Goal: Task Accomplishment & Management: Complete application form

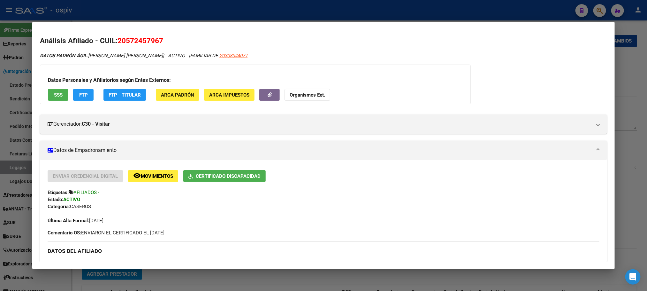
click at [147, 9] on div at bounding box center [323, 145] width 647 height 291
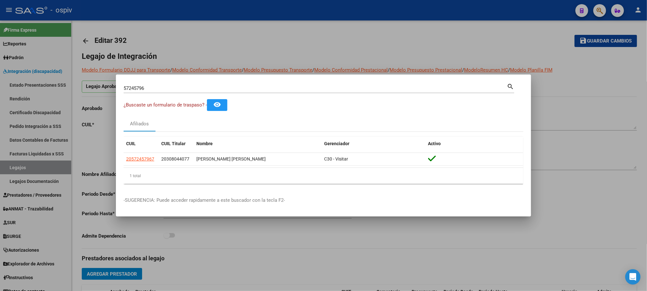
click at [147, 9] on div at bounding box center [323, 145] width 647 height 291
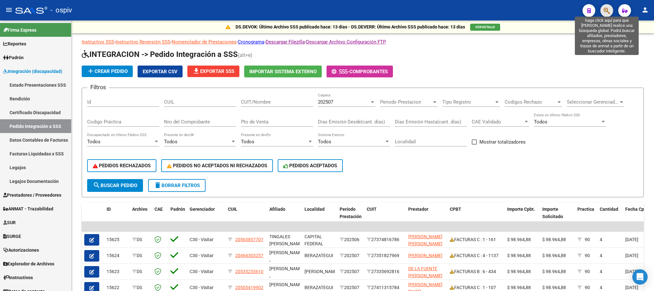
click at [609, 9] on icon "button" at bounding box center [607, 10] width 6 height 7
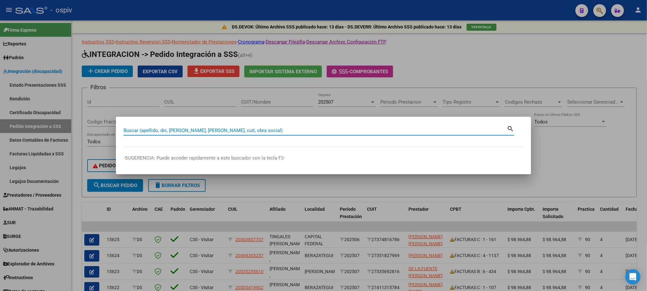
click at [215, 127] on input "Buscar (apellido, dni, [PERSON_NAME], [PERSON_NAME], cuit, obra social)" at bounding box center [315, 130] width 383 height 6
paste input "27534041417"
type input "27534041417"
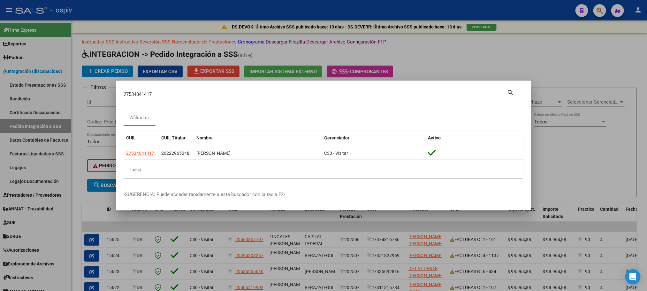
click at [581, 50] on div at bounding box center [323, 145] width 647 height 291
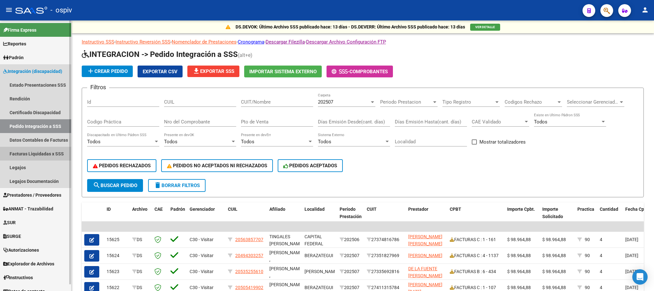
click at [27, 152] on link "Facturas Liquidadas x SSS" at bounding box center [35, 154] width 71 height 14
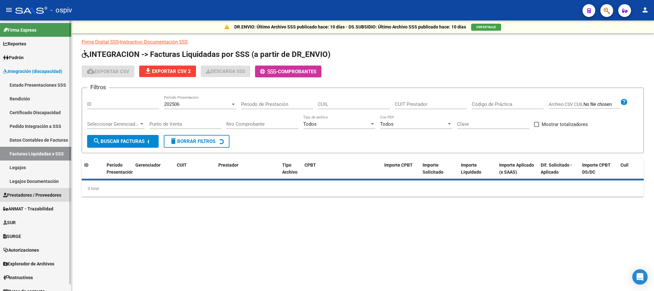
click at [13, 194] on span "Prestadores / Proveedores" at bounding box center [32, 194] width 58 height 7
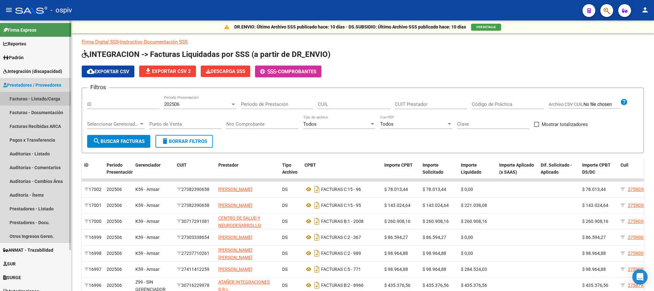
click at [35, 99] on link "Facturas - Listado/Carga" at bounding box center [35, 99] width 71 height 14
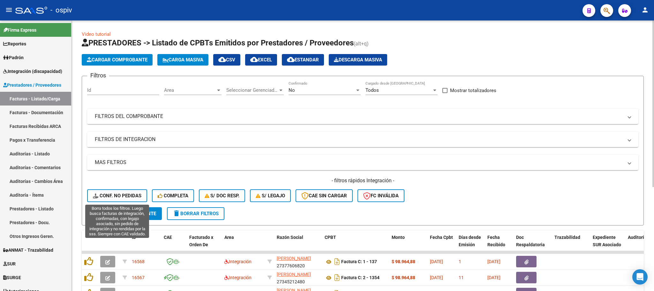
click at [117, 193] on span "Conf. no pedidas" at bounding box center [117, 196] width 49 height 6
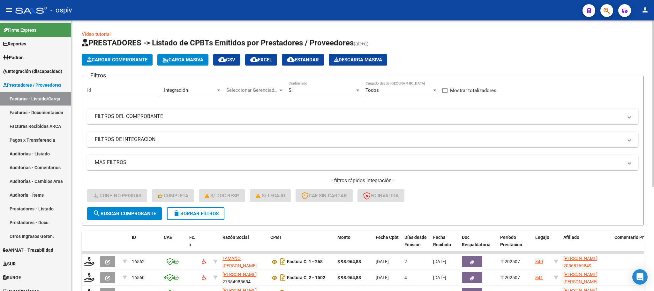
click at [599, 115] on mat-panel-title "FILTROS DEL COMPROBANTE" at bounding box center [359, 116] width 528 height 7
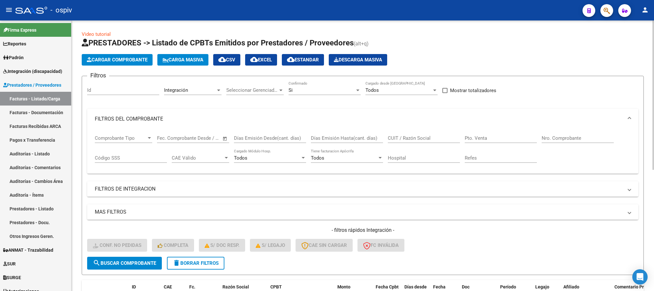
click at [564, 137] on input "Nro. Comprobante" at bounding box center [578, 138] width 72 height 6
type input "121"
click at [137, 262] on span "search Buscar Comprobante" at bounding box center [124, 263] width 63 height 6
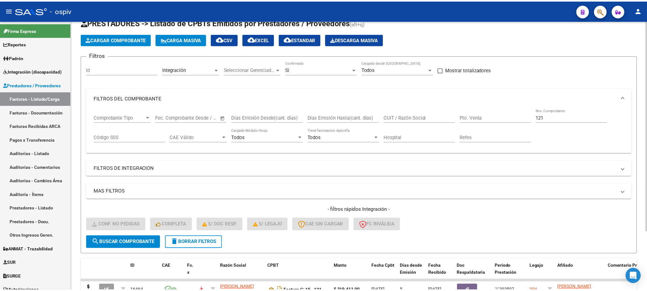
scroll to position [75, 0]
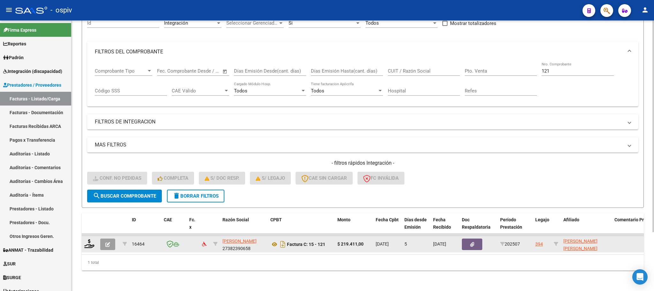
click at [87, 241] on div at bounding box center [89, 244] width 11 height 10
click at [91, 239] on icon at bounding box center [89, 243] width 10 height 9
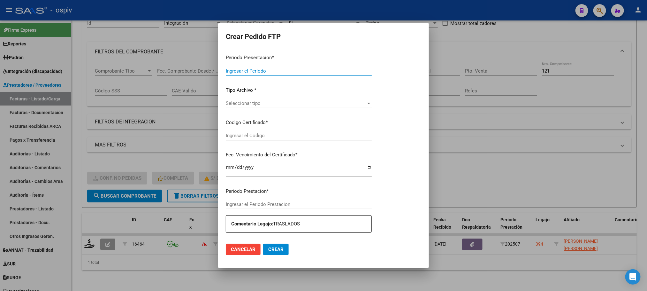
type input "202507"
type input "$ 219.411,00"
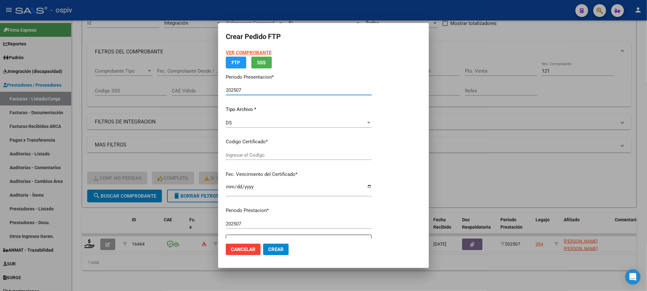
type input "ARG02000572159922021120220261202BS430"
type input "2025-12-02"
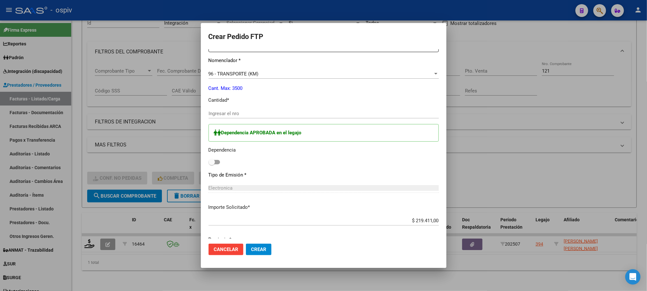
scroll to position [256, 0]
click at [241, 114] on input "Ingresar el nro" at bounding box center [324, 113] width 230 height 6
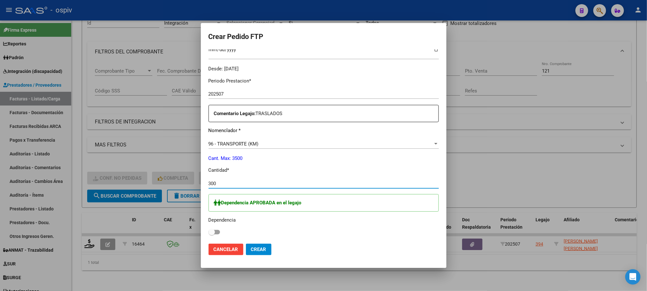
scroll to position [265, 0]
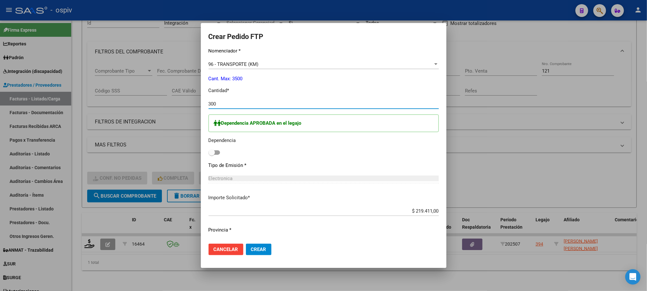
type input "300"
click at [215, 153] on span at bounding box center [214, 152] width 11 height 4
click at [212, 155] on input "checkbox" at bounding box center [211, 155] width 0 height 0
checkbox input "true"
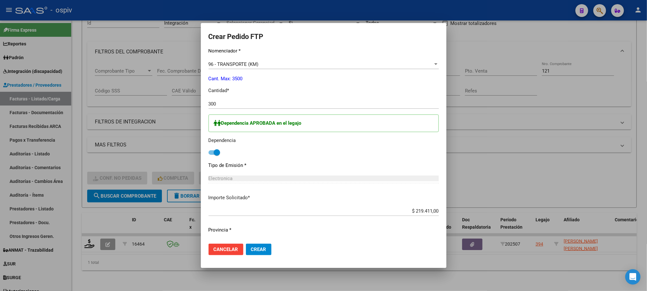
click at [255, 249] on span "Crear" at bounding box center [258, 249] width 15 height 6
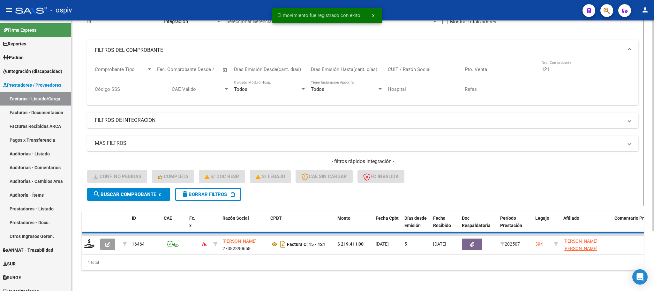
scroll to position [63, 0]
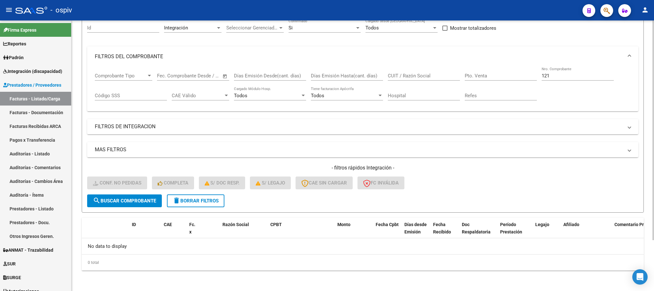
click at [552, 75] on input "121" at bounding box center [578, 76] width 72 height 6
type input "1"
type input "120"
click at [138, 199] on span "search Buscar Comprobante" at bounding box center [124, 201] width 63 height 6
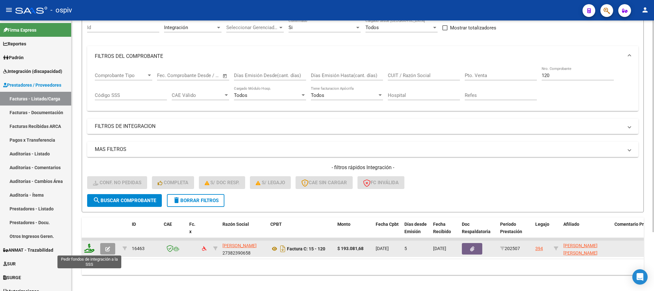
click at [87, 246] on icon at bounding box center [89, 247] width 10 height 9
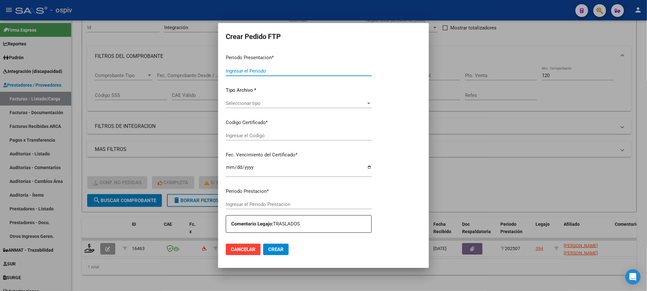
type input "202507"
type input "$ 193.081,68"
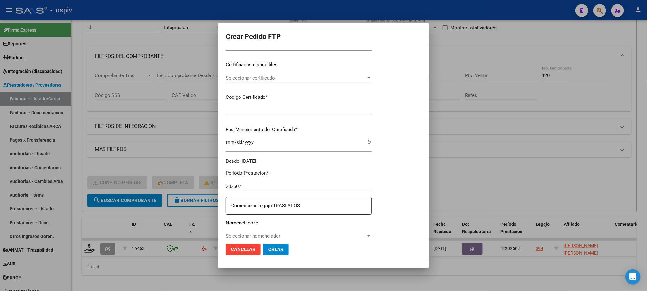
type input "ARG02000572159922021120220261202BS430"
type input "2025-12-02"
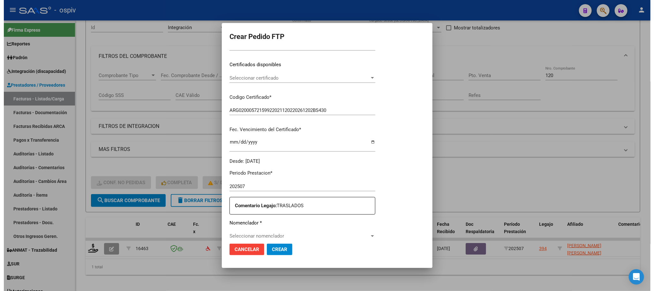
scroll to position [208, 0]
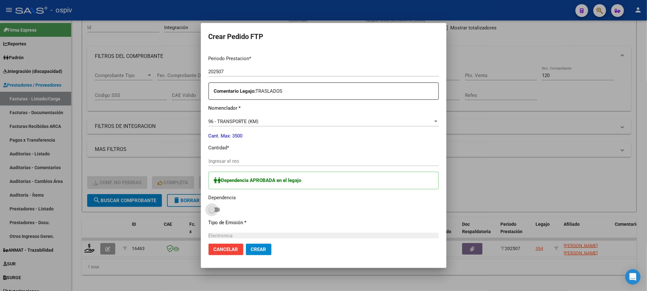
click at [210, 211] on span at bounding box center [214, 209] width 11 height 4
click at [211, 212] on input "checkbox" at bounding box center [211, 212] width 0 height 0
checkbox input "true"
click at [239, 163] on input "Ingresar el nro" at bounding box center [324, 161] width 230 height 6
type input "264"
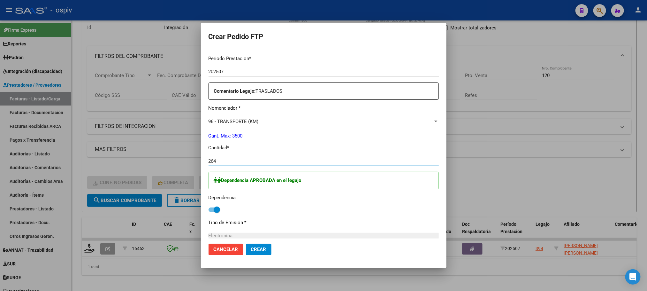
click at [246, 243] on button "Crear" at bounding box center [259, 248] width 26 height 11
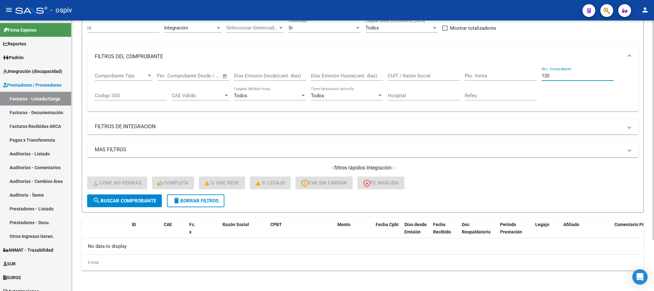
click at [576, 74] on input "120" at bounding box center [578, 76] width 72 height 6
type input "1"
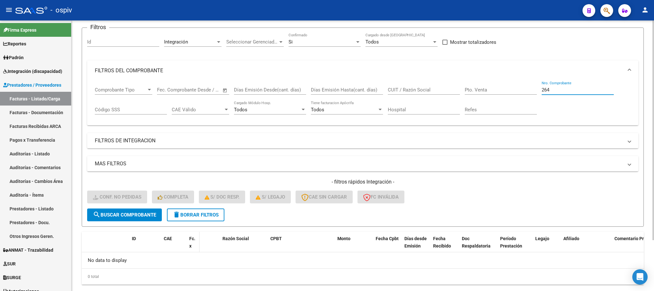
scroll to position [63, 0]
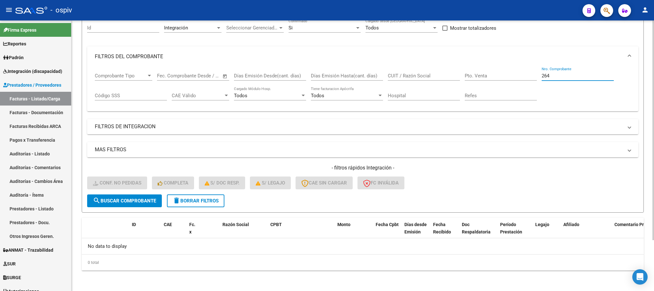
click at [587, 74] on input "264" at bounding box center [578, 76] width 72 height 6
type input "2"
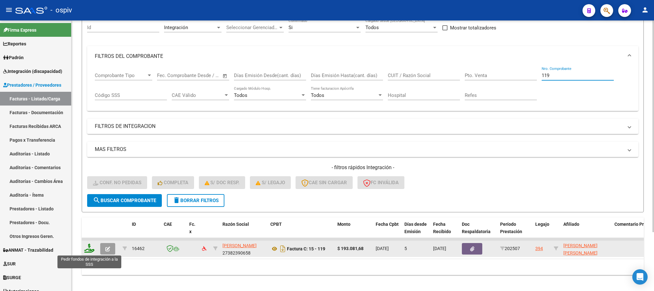
type input "119"
click at [89, 248] on icon at bounding box center [89, 247] width 10 height 9
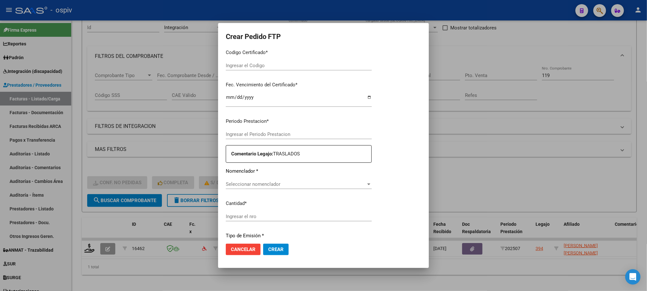
type input "202507"
type input "$ 193.081,68"
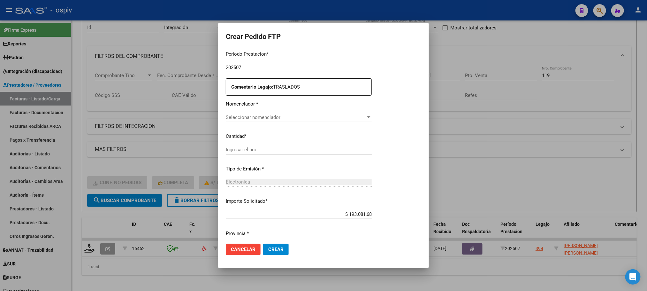
type input "ARG02000572159922021120220261202BS430"
type input "2025-12-02"
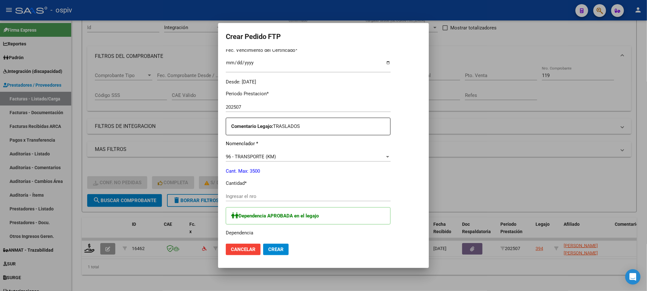
scroll to position [213, 0]
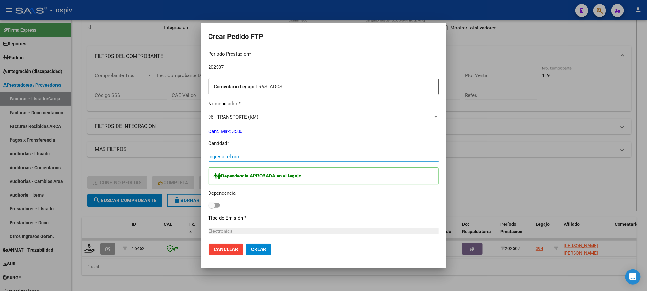
click at [272, 154] on input "Ingresar el nro" at bounding box center [324, 157] width 230 height 6
type input "264"
click at [209, 207] on span at bounding box center [212, 205] width 6 height 6
click at [211, 207] on input "checkbox" at bounding box center [211, 207] width 0 height 0
checkbox input "true"
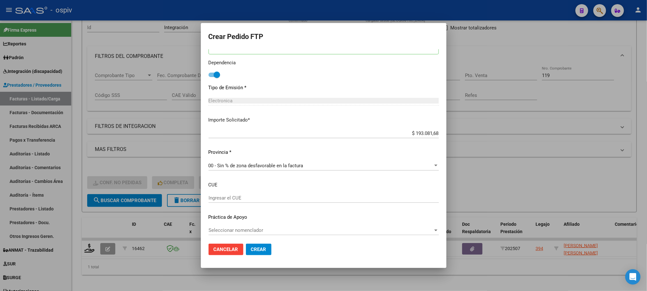
scroll to position [345, 0]
click at [255, 249] on span "Crear" at bounding box center [258, 249] width 15 height 6
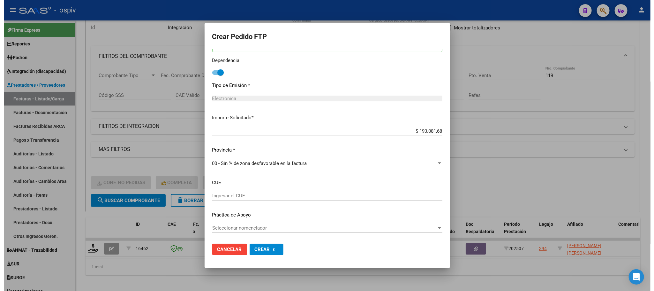
scroll to position [0, 0]
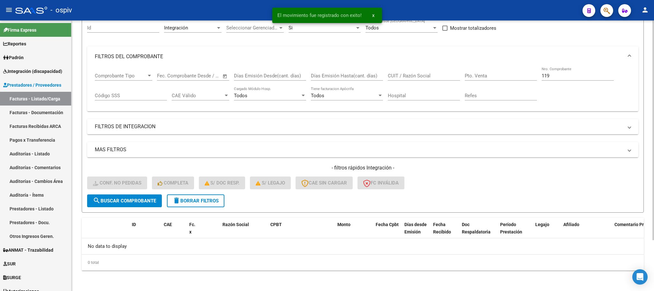
click at [556, 78] on input "119" at bounding box center [578, 76] width 72 height 6
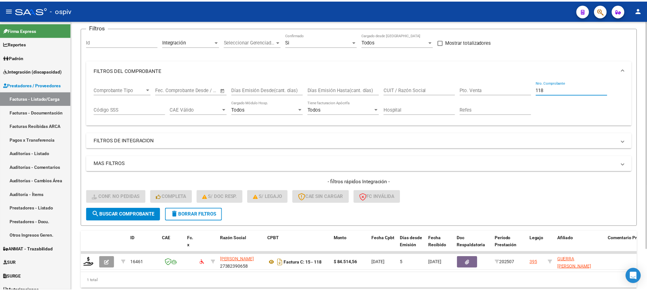
scroll to position [63, 0]
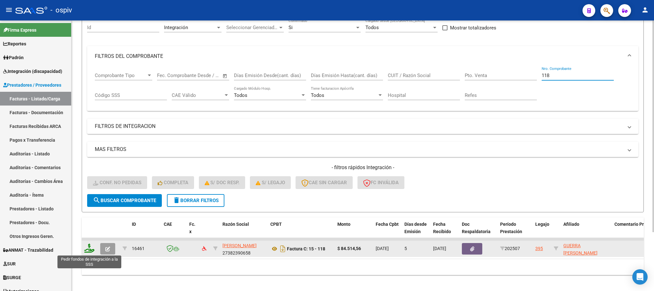
type input "118"
click at [90, 248] on icon at bounding box center [89, 247] width 10 height 9
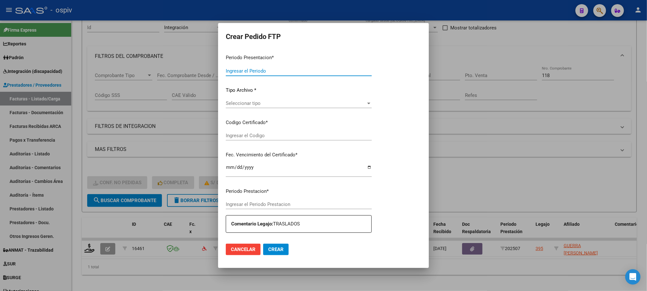
type input "202507"
type input "$ 84.514,56"
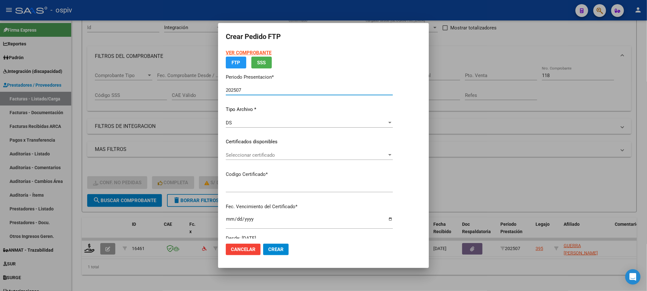
type input "ARG01000590369572023103120261031BS430"
type input "2026-10-31"
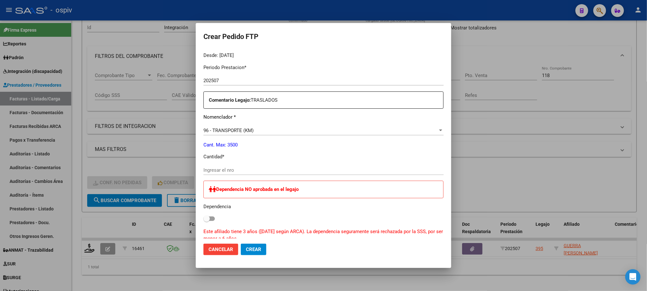
scroll to position [216, 0]
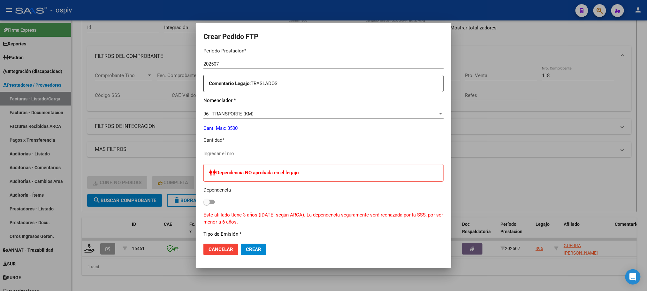
click at [251, 151] on input "Ingresar el nro" at bounding box center [323, 153] width 240 height 6
type input "156"
click at [241, 243] on button "Crear" at bounding box center [254, 248] width 26 height 11
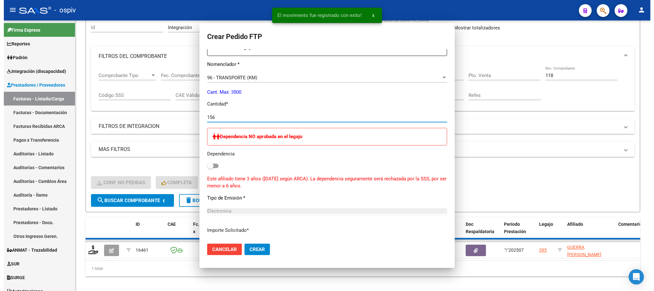
scroll to position [180, 0]
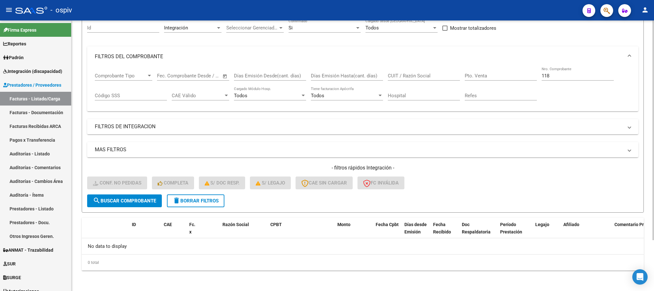
click at [567, 79] on input "118" at bounding box center [578, 76] width 72 height 6
type input "1"
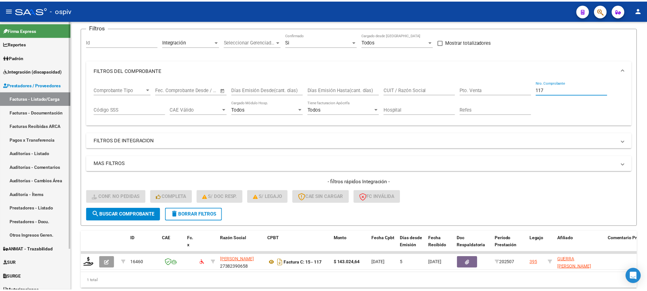
scroll to position [63, 0]
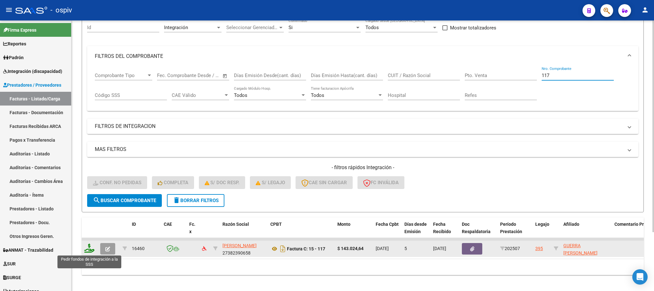
type input "117"
click at [89, 248] on icon at bounding box center [89, 247] width 10 height 9
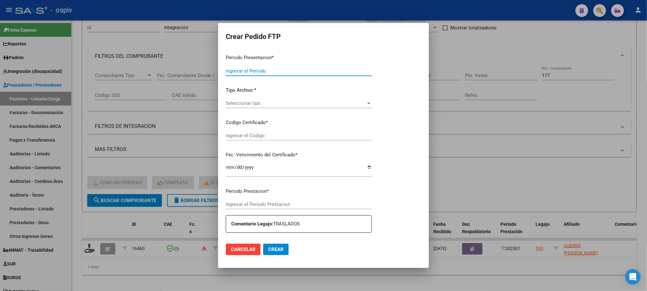
type input "202507"
type input "$ 143.024,64"
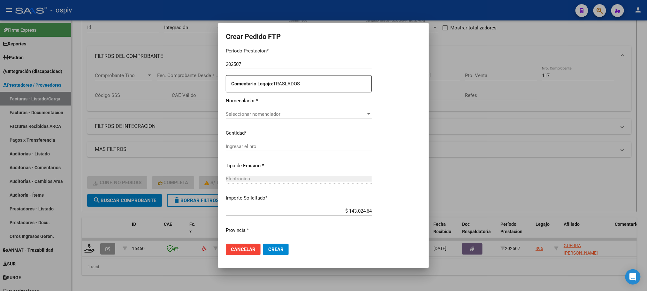
type input "ARG01000590369572023103120261031BS430"
type input "2026-10-31"
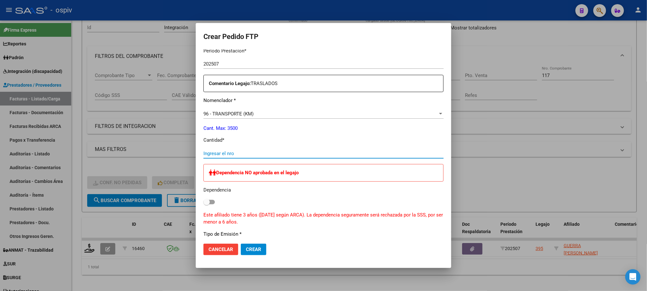
click at [289, 150] on input "Ingresar el nro" at bounding box center [323, 153] width 240 height 6
type input "264"
click at [241, 243] on button "Crear" at bounding box center [254, 248] width 26 height 11
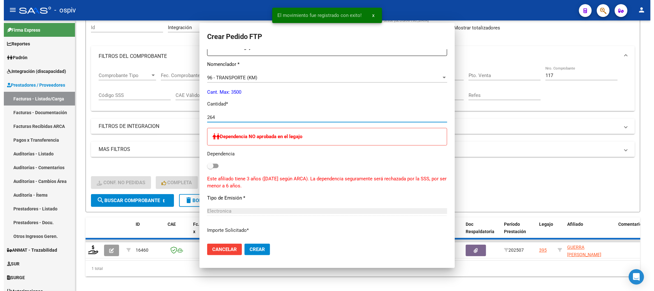
scroll to position [180, 0]
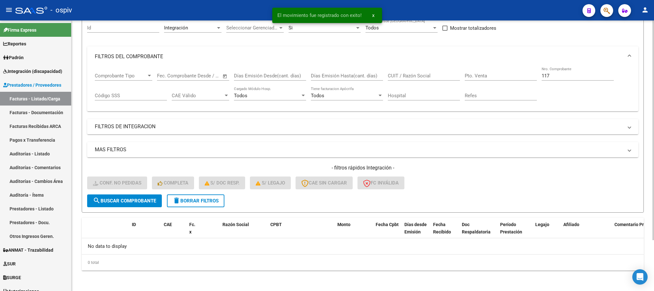
click at [582, 74] on input "117" at bounding box center [578, 76] width 72 height 6
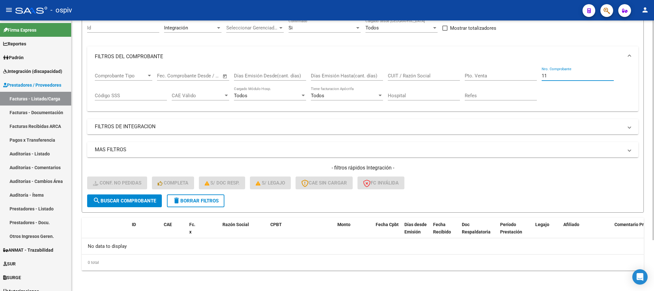
type input "1"
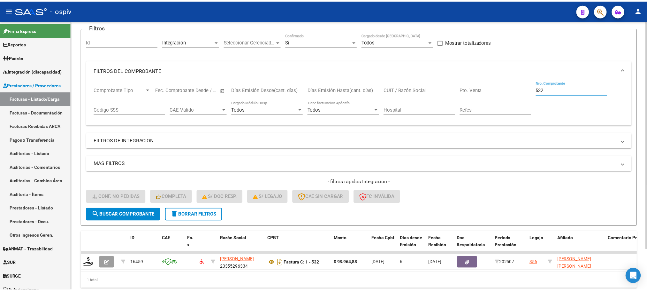
scroll to position [63, 0]
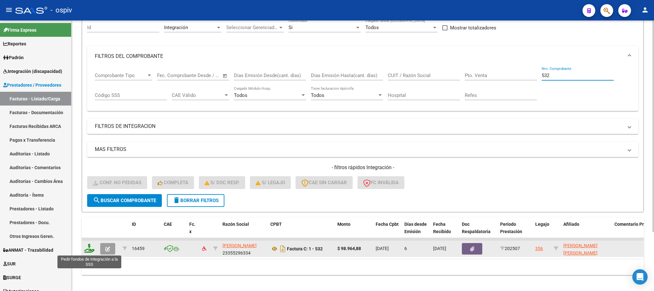
type input "532"
click at [91, 247] on icon at bounding box center [89, 247] width 10 height 9
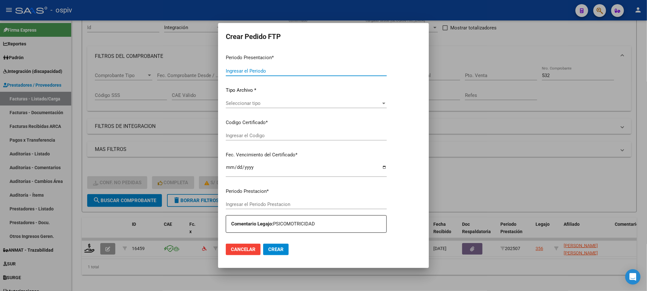
type input "202507"
type input "$ 98.964,88"
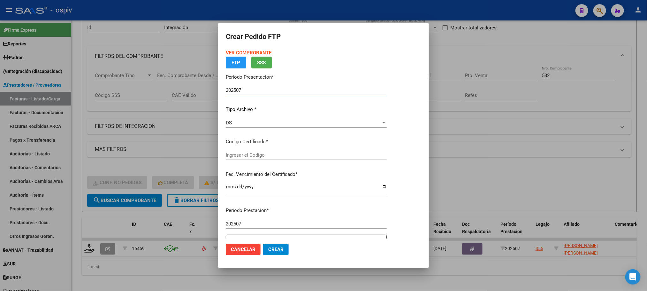
type input "ARG02000562452222020102020251020COR540"
type input "2025-10-20"
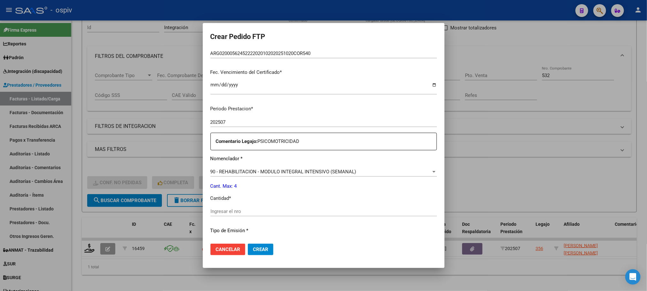
scroll to position [159, 0]
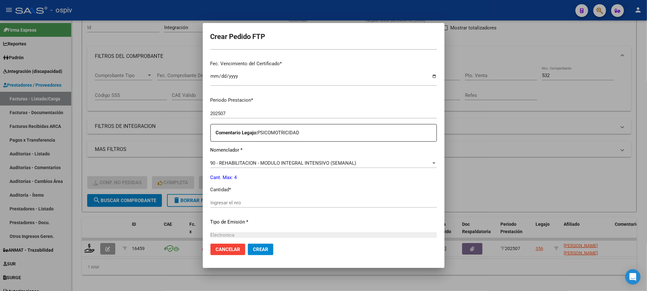
click at [301, 202] on input "Ingresar el nro" at bounding box center [323, 203] width 226 height 6
type input "4"
click at [248, 243] on button "Crear" at bounding box center [261, 248] width 26 height 11
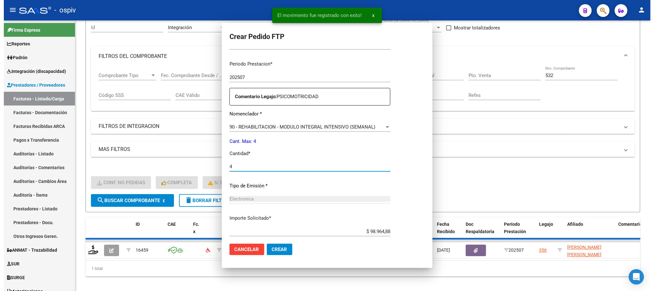
scroll to position [124, 0]
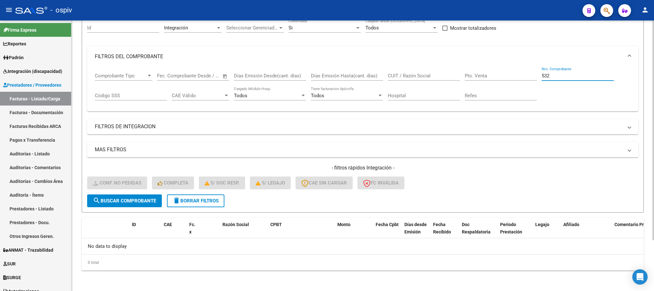
click at [587, 74] on input "532" at bounding box center [578, 76] width 72 height 6
type input "5"
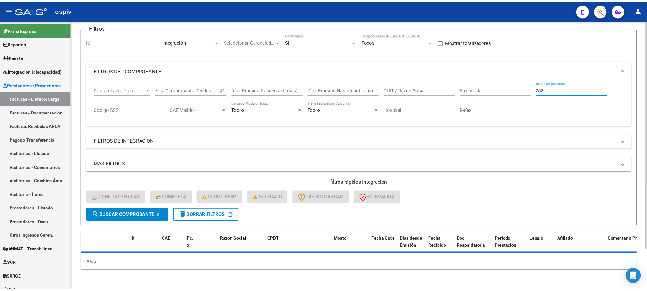
scroll to position [63, 0]
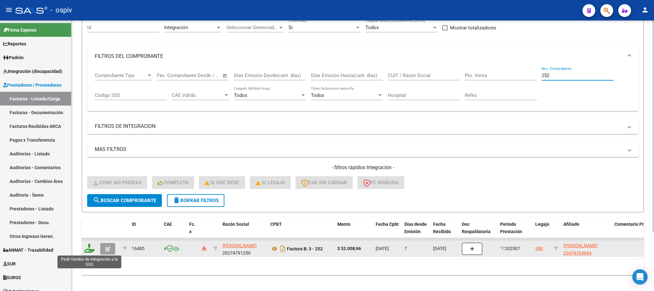
type input "252"
click at [92, 249] on icon at bounding box center [89, 247] width 10 height 9
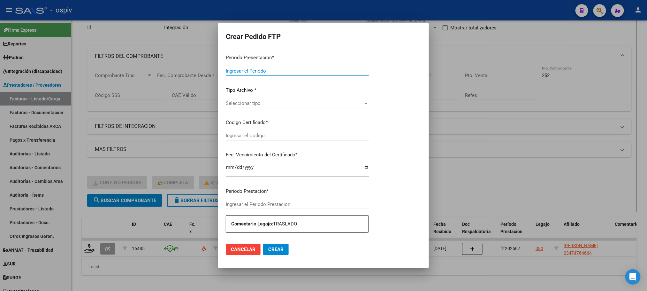
type input "202507"
type input "$ 52.008,96"
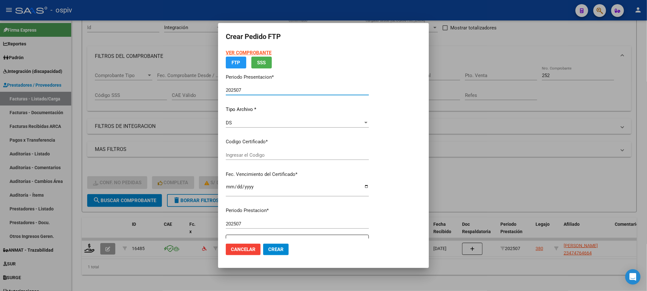
type input "arg01000474764662024041920260419arg12921"
type input "2026-04-19"
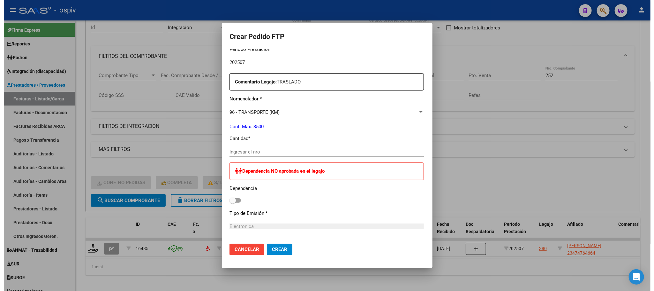
scroll to position [239, 0]
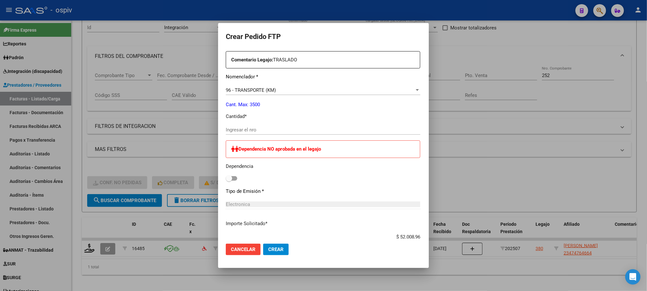
click at [267, 130] on input "Ingresar el nro" at bounding box center [323, 130] width 194 height 6
type input "96"
click at [263, 243] on button "Crear" at bounding box center [276, 248] width 26 height 11
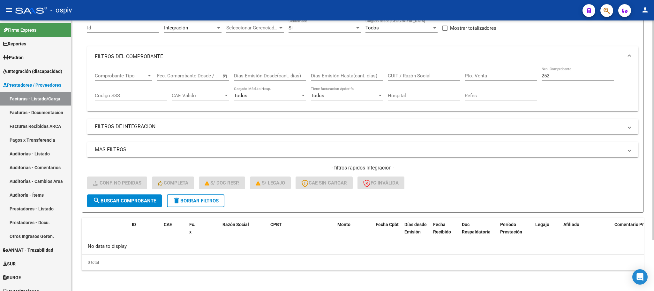
click at [572, 77] on input "252" at bounding box center [578, 76] width 72 height 6
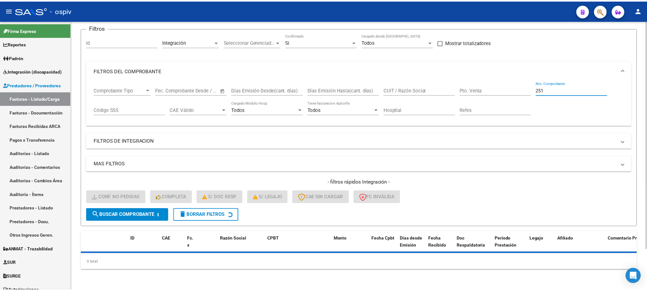
scroll to position [63, 0]
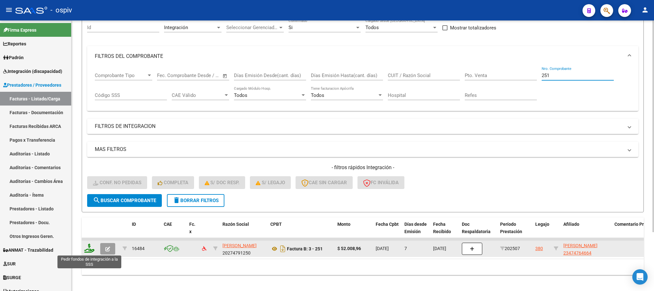
type input "251"
click at [91, 246] on icon at bounding box center [89, 247] width 10 height 9
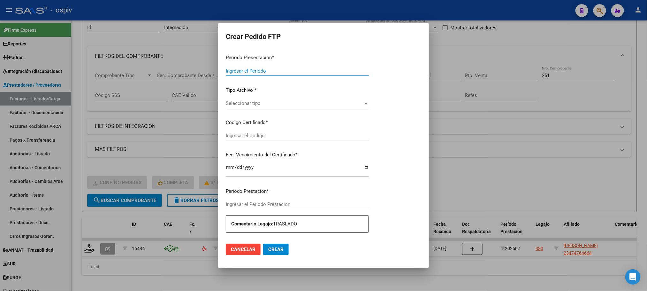
type input "202507"
type input "$ 52.008,96"
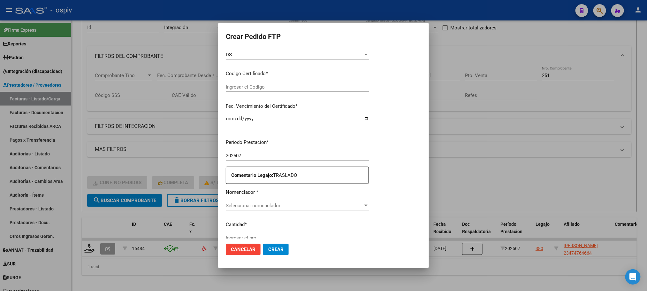
type input "arg01000474764662024041920260419arg12921"
type input "2026-04-19"
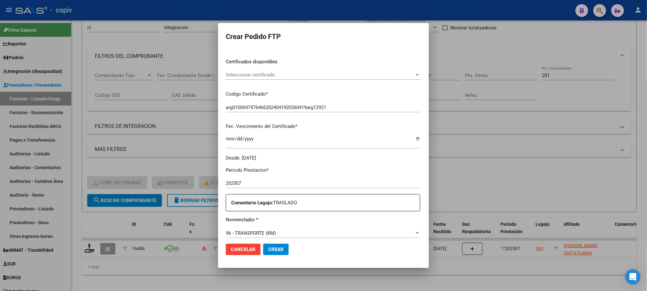
scroll to position [176, 0]
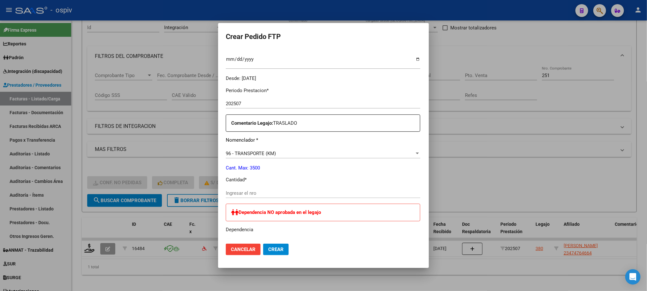
click at [256, 193] on input "Ingresar el nro" at bounding box center [323, 193] width 194 height 6
type input "96"
click at [263, 243] on button "Crear" at bounding box center [276, 248] width 26 height 11
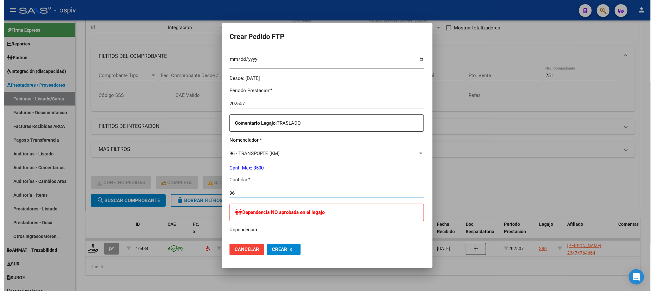
scroll to position [140, 0]
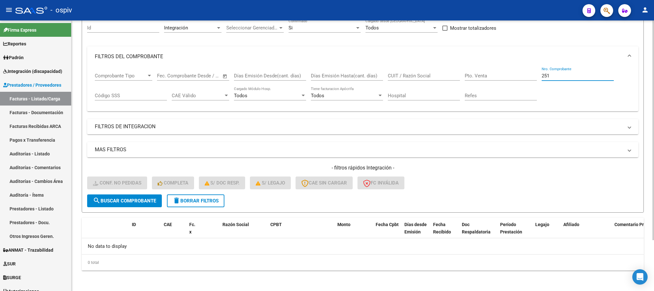
click at [589, 76] on input "251" at bounding box center [578, 76] width 72 height 6
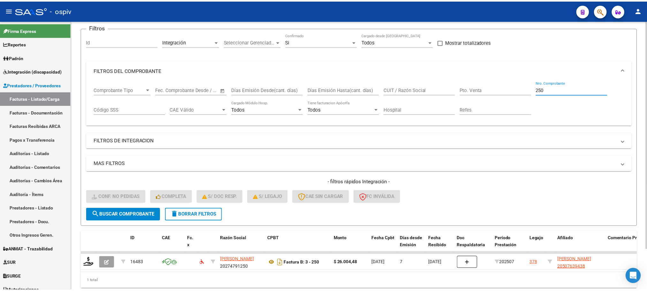
scroll to position [63, 0]
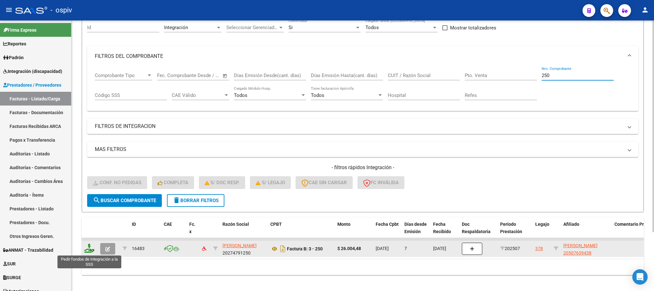
type input "250"
click at [89, 250] on icon at bounding box center [89, 247] width 10 height 9
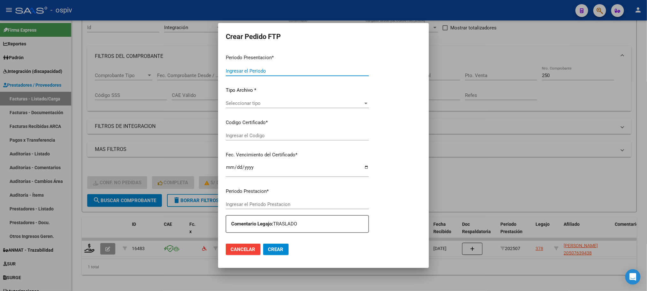
type input "202507"
type input "$ 26.004,48"
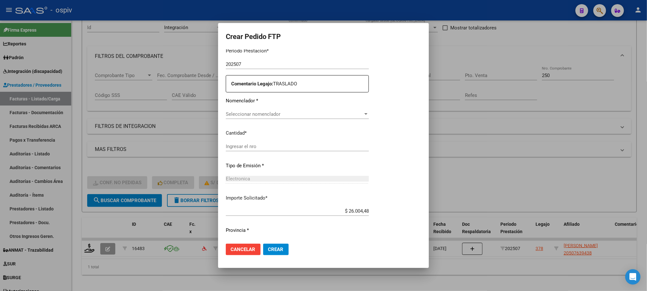
type input "ARG02000507639432018091220250912BSAS448"
type input "2025-09-12"
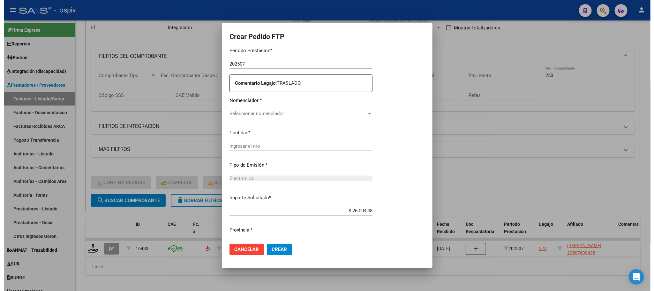
scroll to position [216, 0]
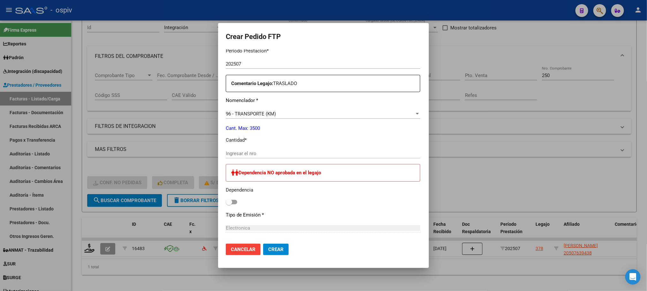
click at [249, 152] on input "Ingresar el nro" at bounding box center [323, 153] width 194 height 6
type input "48"
click at [263, 243] on button "Crear" at bounding box center [276, 248] width 26 height 11
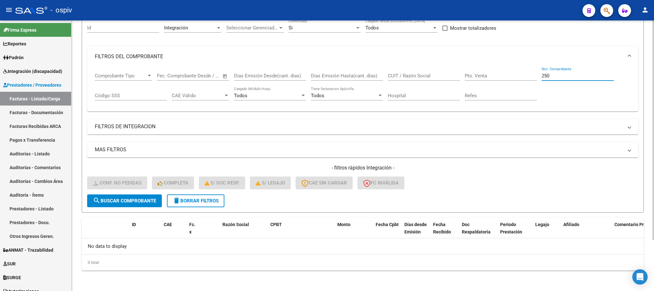
click at [553, 78] on input "250" at bounding box center [578, 76] width 72 height 6
type input "2"
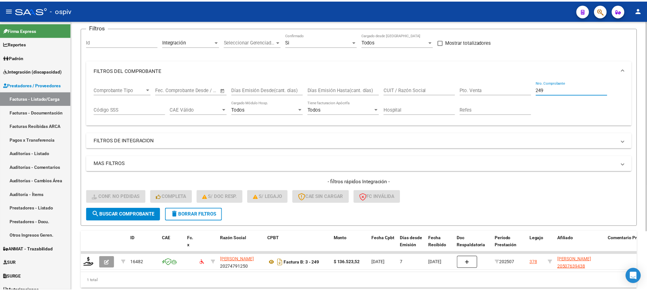
scroll to position [63, 0]
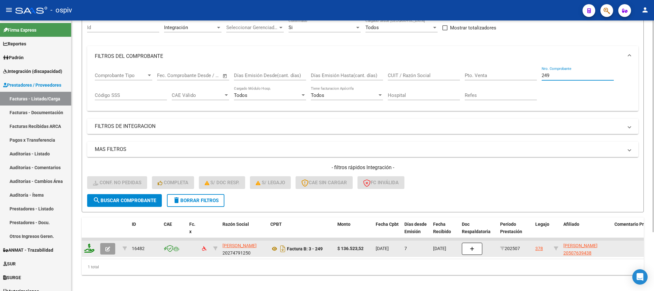
type input "249"
click at [90, 250] on icon at bounding box center [89, 247] width 10 height 9
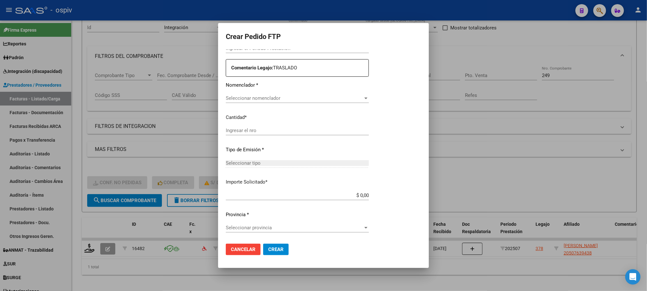
type input "202507"
type input "$ 136.523,52"
type input "ARG02000507639432018091220250912BSAS448"
type input "2025-09-12"
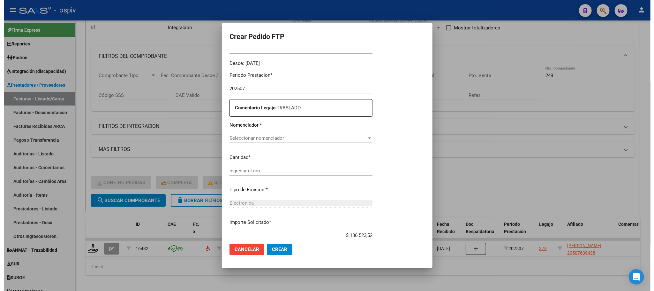
scroll to position [231, 0]
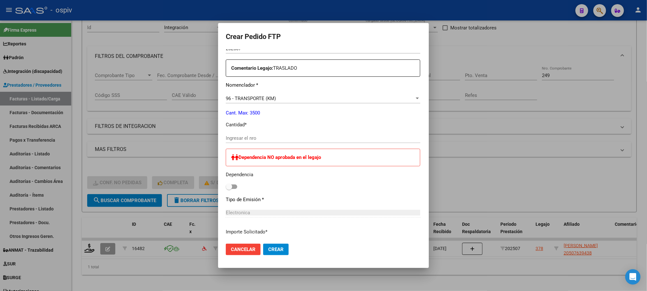
click at [267, 135] on input "Ingresar el nro" at bounding box center [323, 138] width 194 height 6
type input "252"
click at [263, 243] on button "Crear" at bounding box center [276, 248] width 26 height 11
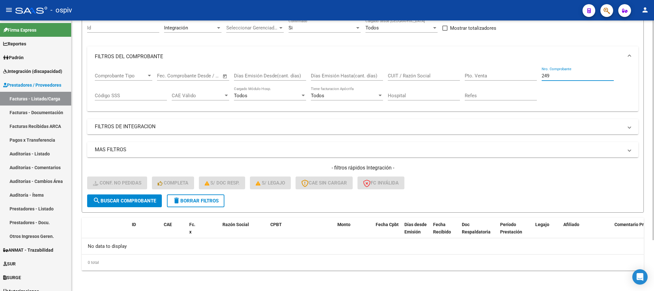
click at [564, 77] on input "249" at bounding box center [578, 76] width 72 height 6
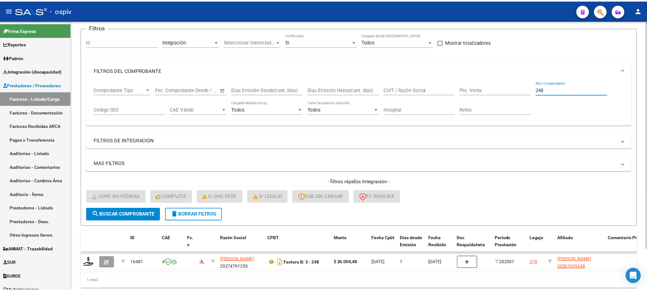
scroll to position [63, 0]
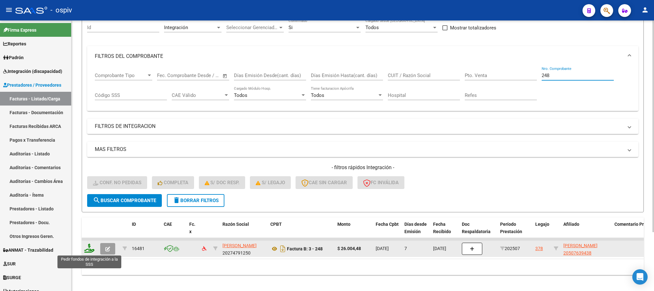
type input "248"
click at [89, 247] on icon at bounding box center [89, 247] width 10 height 9
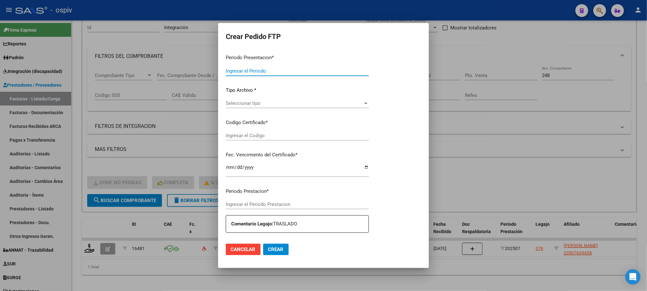
type input "202507"
type input "$ 26.004,48"
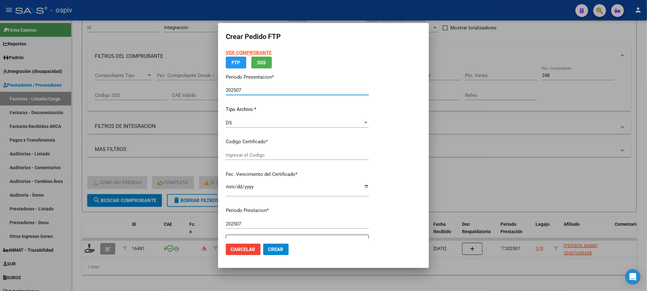
type input "ARG02000507639432018091220250912BSAS448"
type input "2025-09-12"
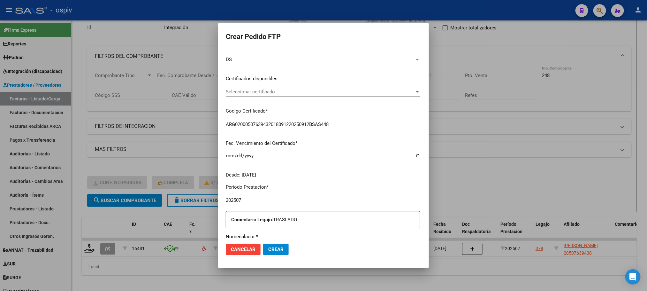
scroll to position [159, 0]
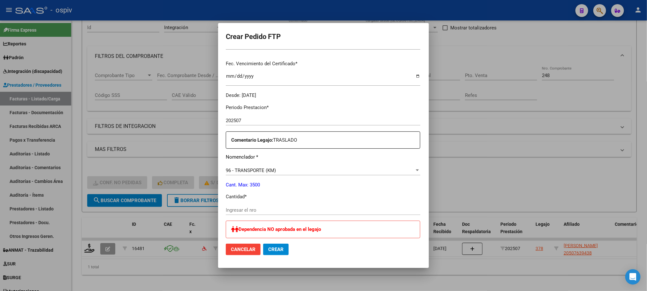
click at [287, 207] on input "Ingresar el nro" at bounding box center [323, 210] width 194 height 6
type input "48"
click at [263, 243] on button "Crear" at bounding box center [276, 248] width 26 height 11
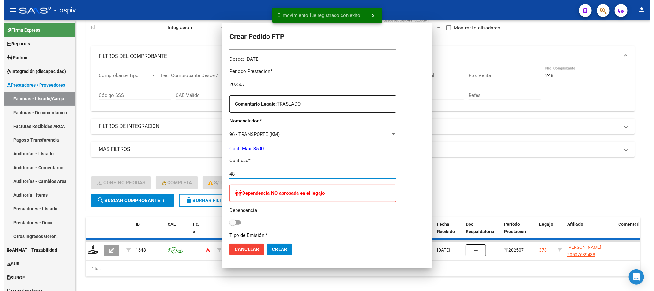
scroll to position [0, 0]
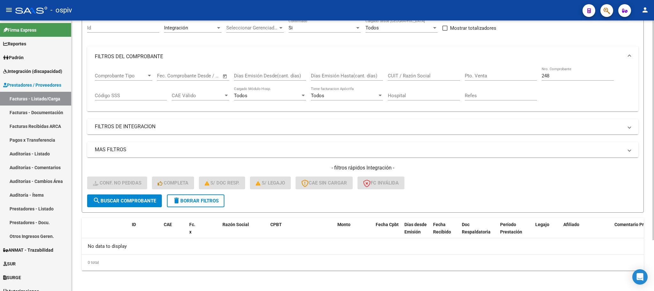
click at [560, 75] on input "248" at bounding box center [578, 76] width 72 height 6
type input "2"
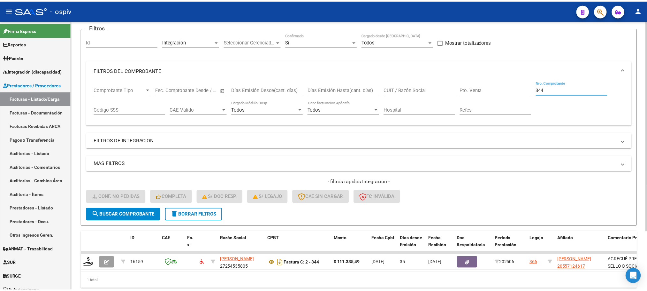
scroll to position [63, 0]
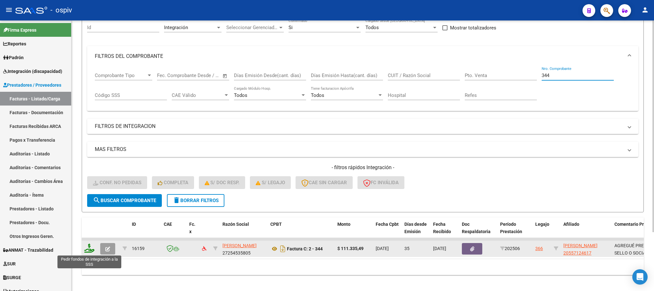
type input "344"
click at [90, 250] on icon at bounding box center [89, 247] width 10 height 9
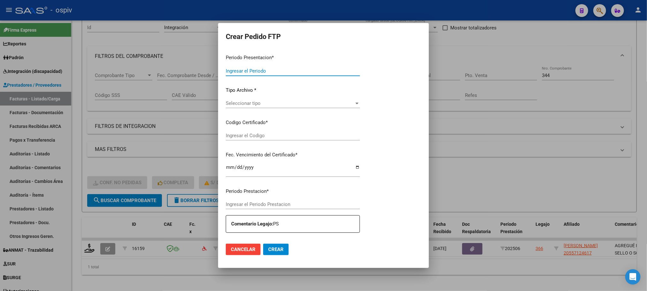
type input "202507"
type input "202506"
type input "$ 111.335,49"
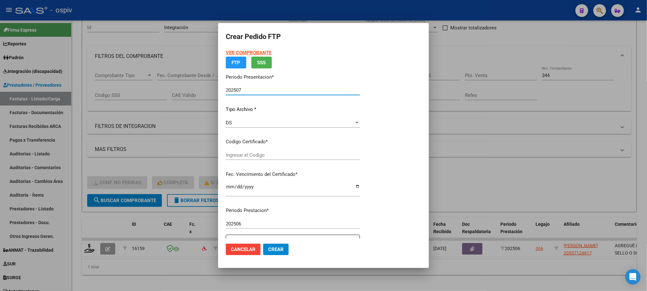
type input "ARG02000557124612023022220280222SFE168"
type input "2028-02-22"
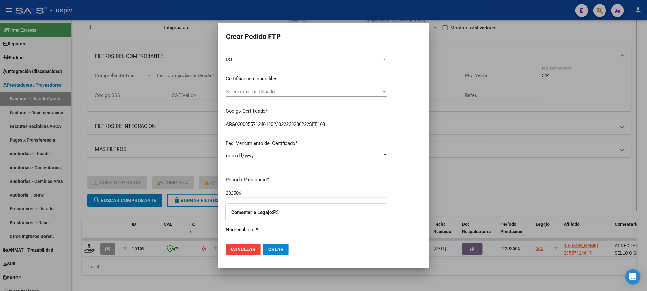
scroll to position [159, 0]
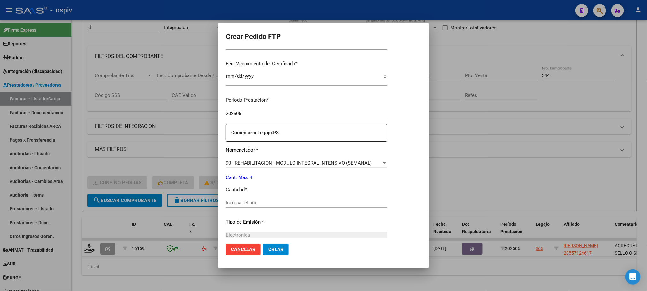
click at [269, 202] on input "Ingresar el nro" at bounding box center [307, 203] width 162 height 6
type input "4"
click at [263, 243] on button "Crear" at bounding box center [276, 248] width 26 height 11
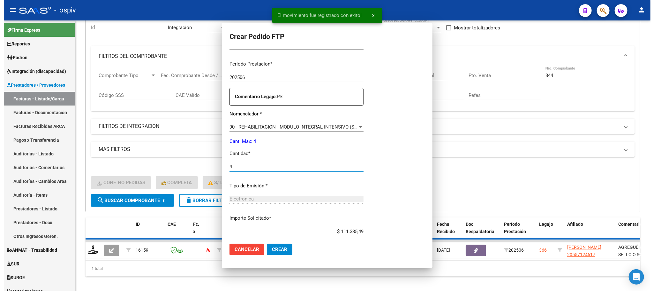
scroll to position [124, 0]
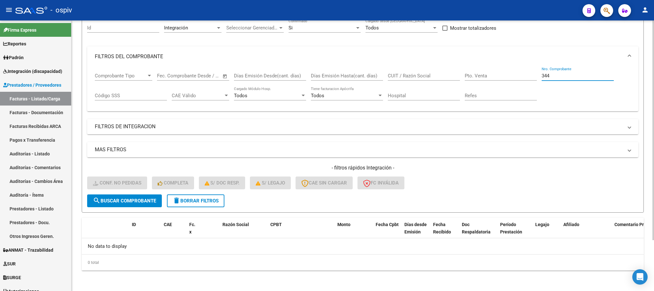
click at [557, 77] on input "344" at bounding box center [578, 76] width 72 height 6
click at [552, 74] on input "344" at bounding box center [578, 76] width 72 height 6
type input "3"
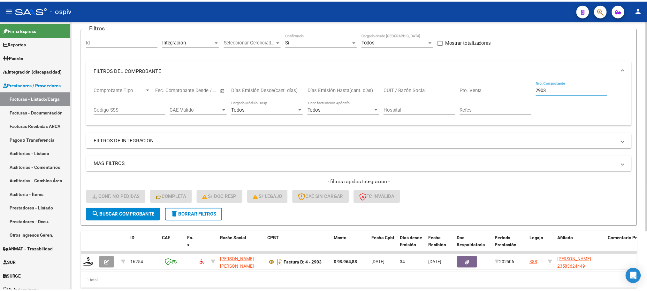
scroll to position [63, 0]
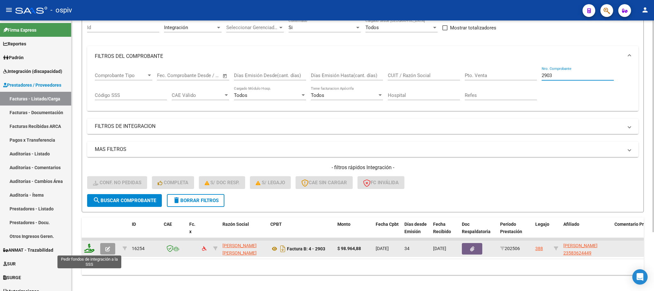
type input "2903"
click at [93, 249] on icon at bounding box center [89, 247] width 10 height 9
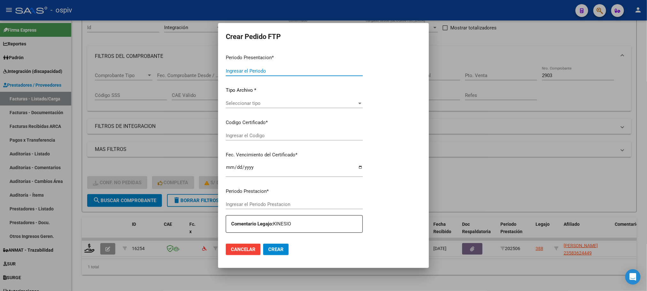
type input "202507"
type input "202506"
type input "$ 98.964,88"
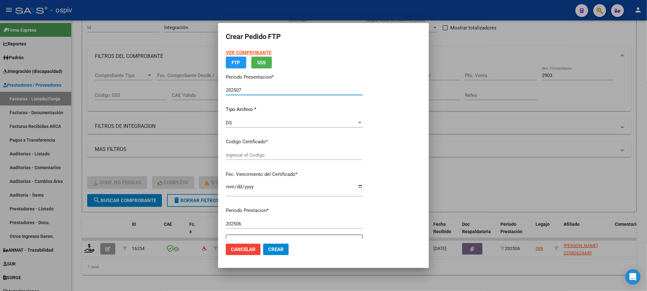
type input "ARG02000583624442023080120280801AND102"
type input "2028-08-01"
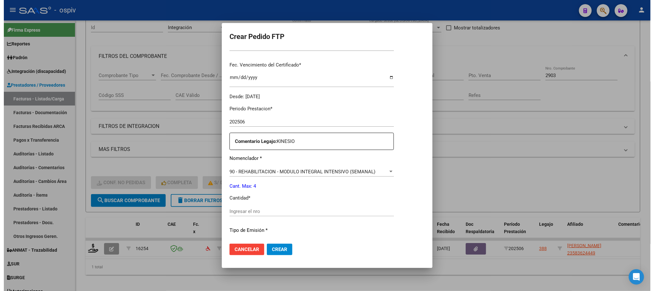
scroll to position [159, 0]
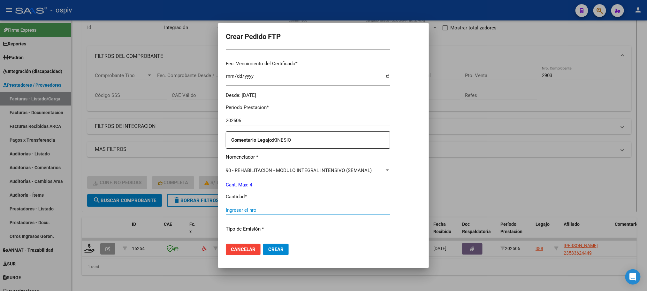
click at [296, 209] on input "Ingresar el nro" at bounding box center [308, 210] width 164 height 6
type input "4"
click at [263, 243] on button "Crear" at bounding box center [276, 248] width 26 height 11
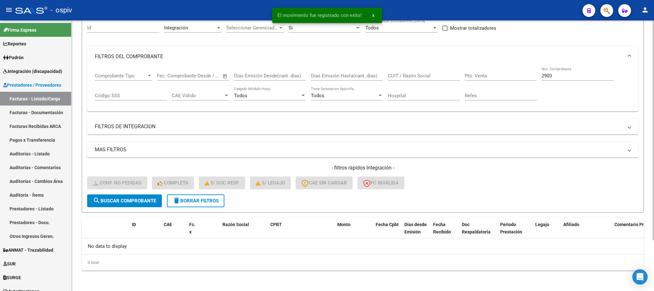
click at [564, 75] on input "2903" at bounding box center [578, 76] width 72 height 6
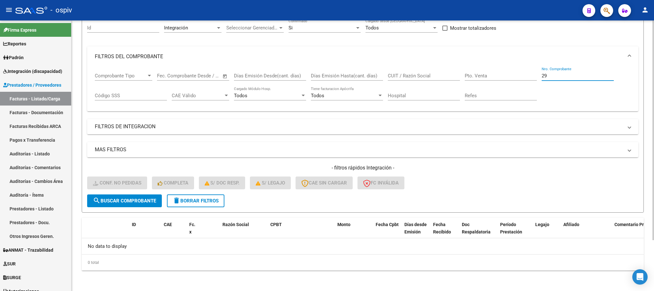
type input "2"
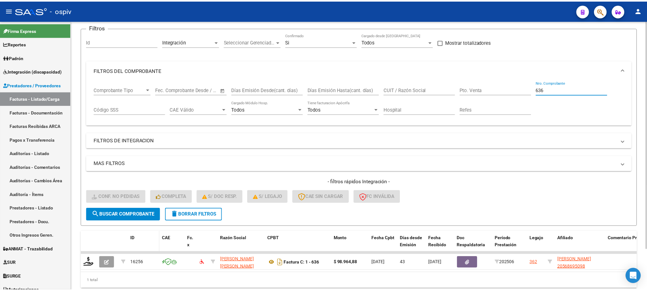
scroll to position [63, 0]
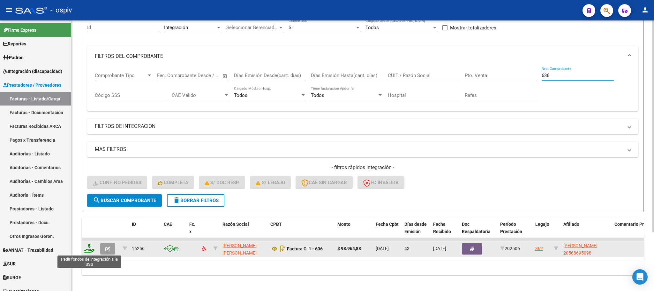
type input "636"
click at [92, 248] on icon at bounding box center [89, 247] width 10 height 9
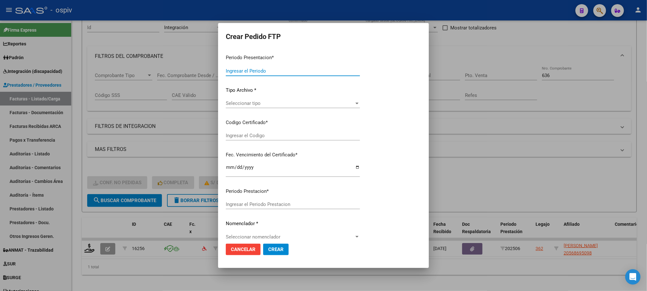
type input "202507"
type input "202506"
type input "$ 98.964,88"
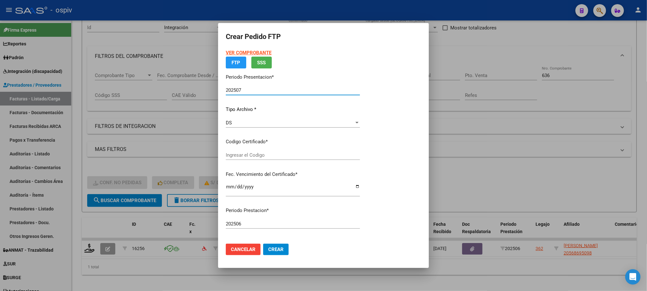
type input "ARG02000568695092025053020300530BUE437"
type input "2030-05-30"
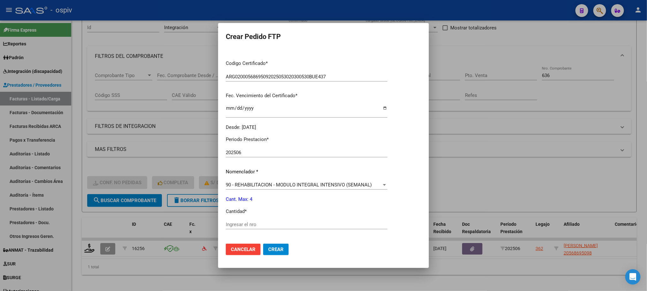
scroll to position [176, 0]
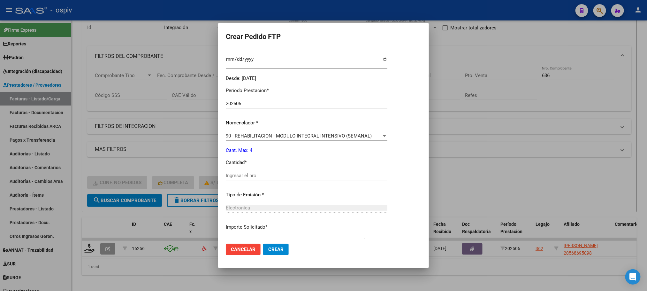
click at [286, 174] on input "Ingresar el nro" at bounding box center [307, 175] width 162 height 6
type input "4"
click at [263, 243] on button "Crear" at bounding box center [276, 248] width 26 height 11
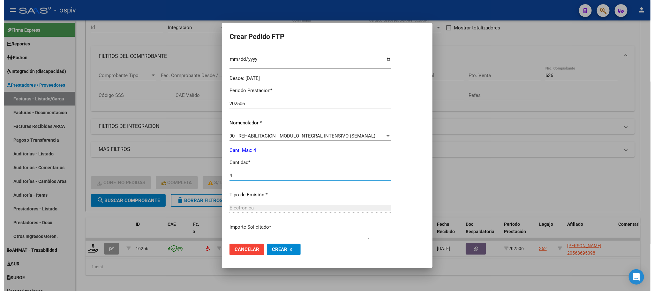
scroll to position [0, 0]
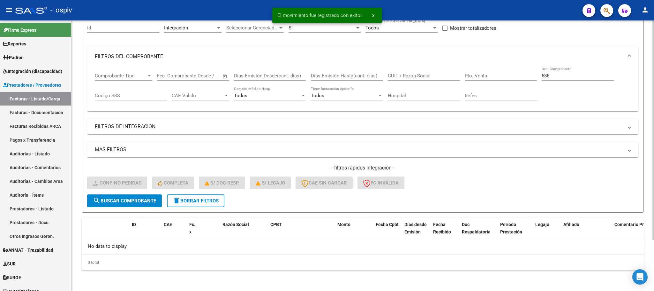
click at [563, 75] on input "636" at bounding box center [578, 76] width 72 height 6
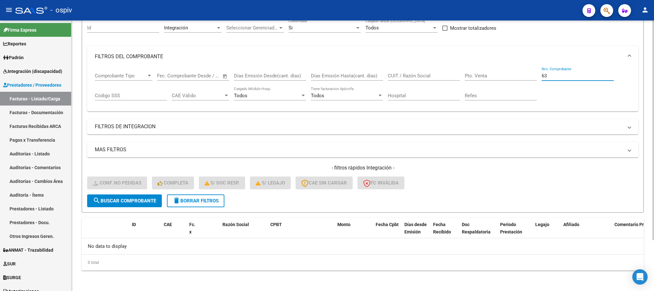
type input "6"
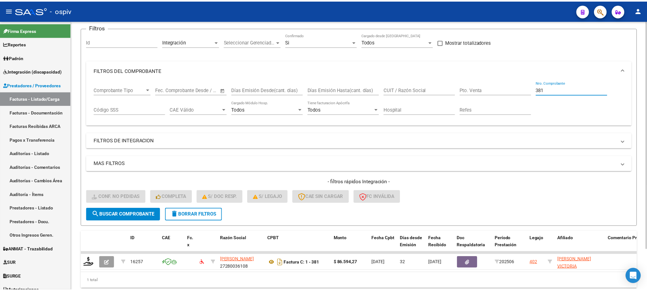
scroll to position [63, 0]
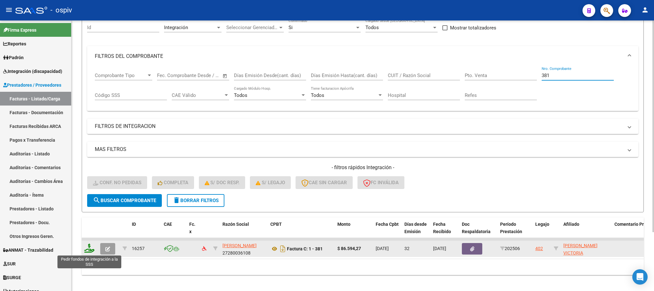
type input "381"
click at [87, 246] on icon at bounding box center [89, 247] width 10 height 9
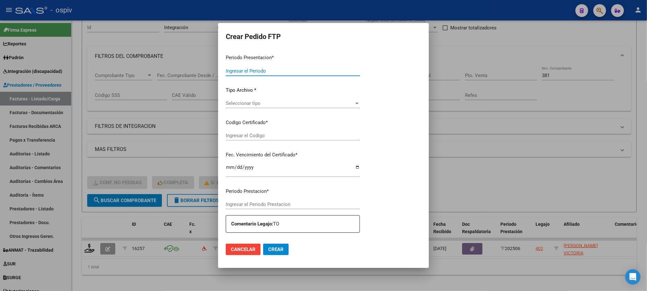
type input "202507"
type input "202506"
type input "$ 86.594,27"
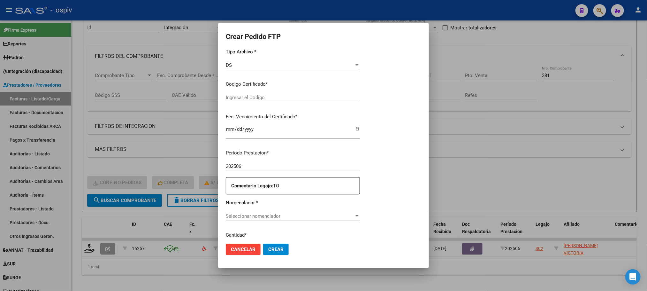
type input "arg01000590027132025020320280203bue370"
type input "2028-02-03"
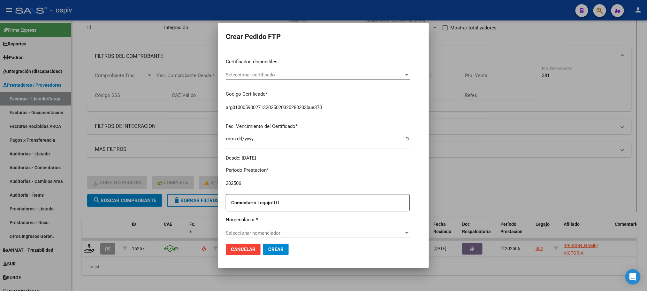
scroll to position [176, 0]
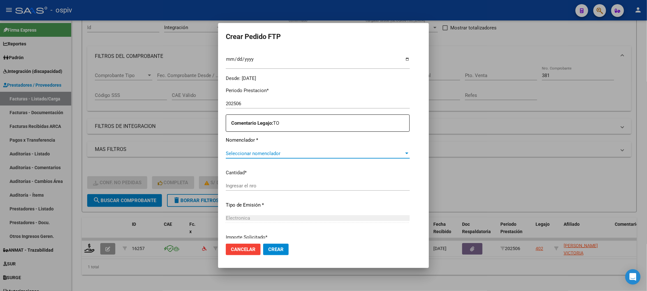
click at [294, 152] on span "Seleccionar nomenclador" at bounding box center [315, 153] width 178 height 6
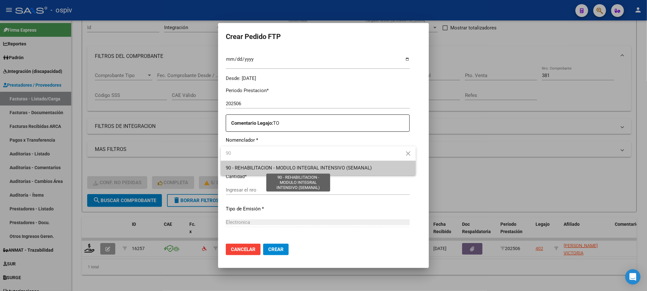
type input "90"
click at [298, 165] on span "90 - REHABILITACION - MODULO INTEGRAL INTENSIVO (SEMANAL)" at bounding box center [299, 168] width 146 height 6
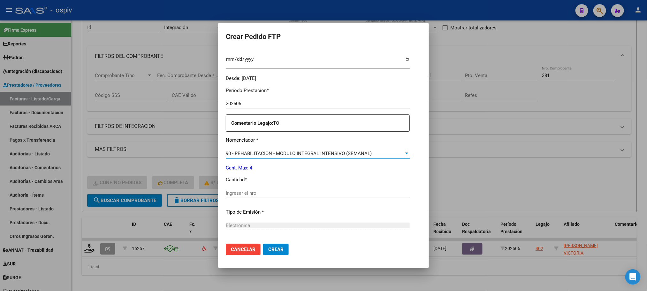
click at [295, 193] on input "Ingresar el nro" at bounding box center [318, 193] width 184 height 6
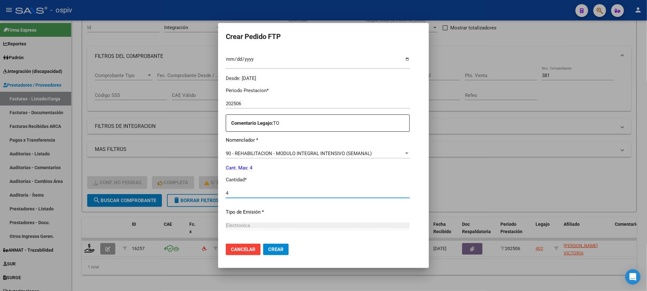
type input "4"
click at [263, 243] on button "Crear" at bounding box center [276, 248] width 26 height 11
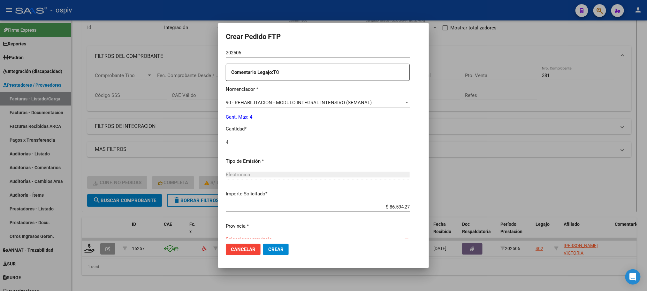
scroll to position [239, 0]
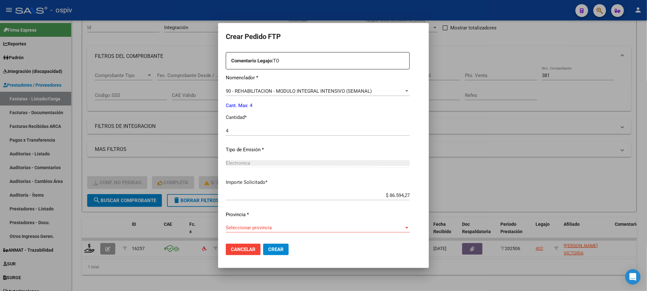
click at [353, 225] on span "Seleccionar provincia" at bounding box center [315, 227] width 178 height 6
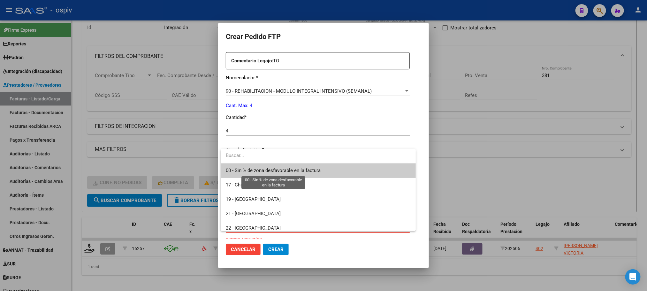
click at [291, 170] on span "00 - Sin % de zona desfavorable en la factura" at bounding box center [273, 170] width 95 height 6
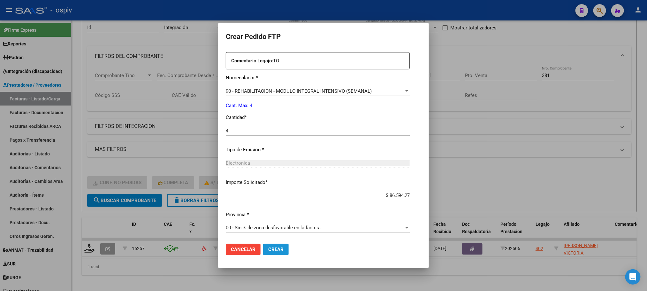
click at [273, 247] on span "Crear" at bounding box center [275, 249] width 15 height 6
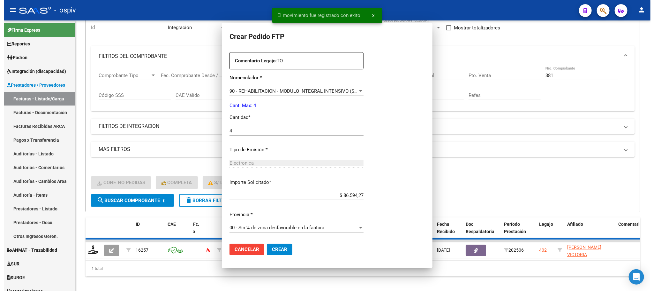
scroll to position [0, 0]
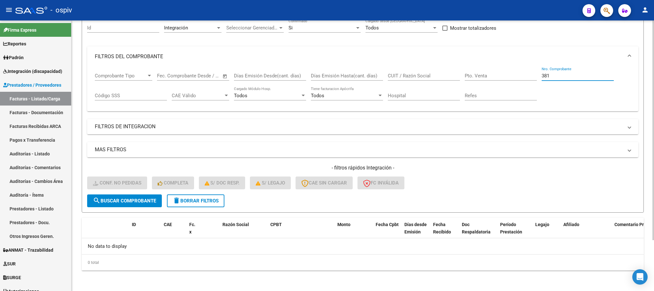
click at [561, 78] on input "381" at bounding box center [578, 76] width 72 height 6
type input "3"
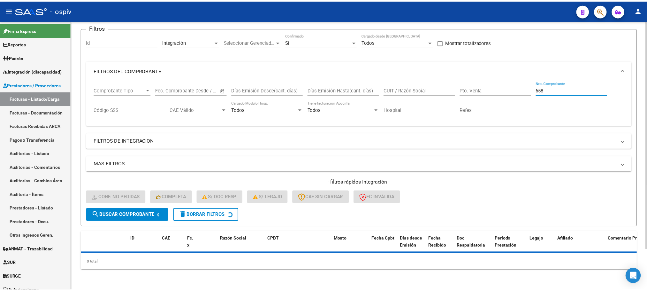
scroll to position [63, 0]
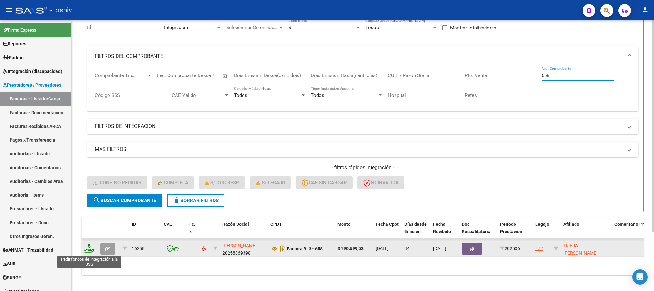
type input "658"
click at [90, 251] on icon at bounding box center [89, 247] width 10 height 9
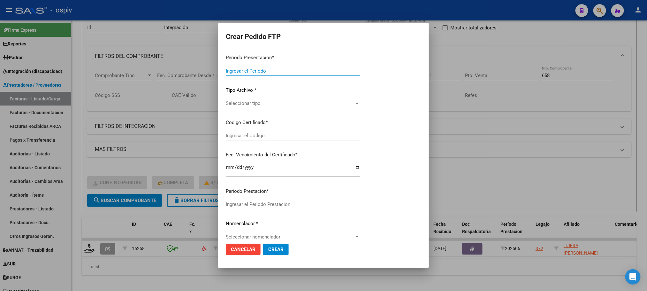
type input "202507"
type input "202506"
type input "$ 190.699,52"
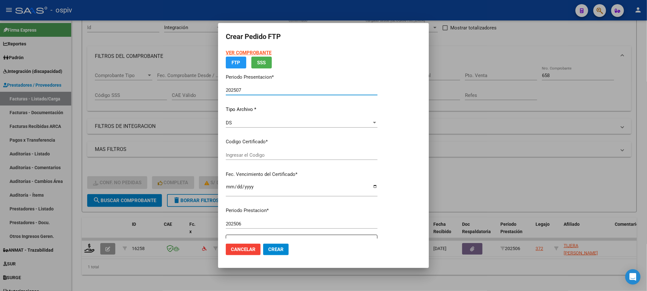
type input "ARG01000494304642018081520250815BSAS437"
type input "2025-08-15"
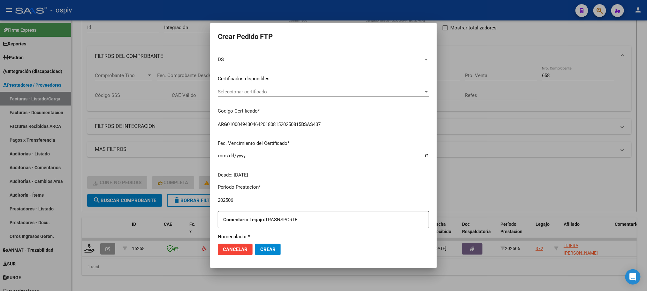
scroll to position [159, 0]
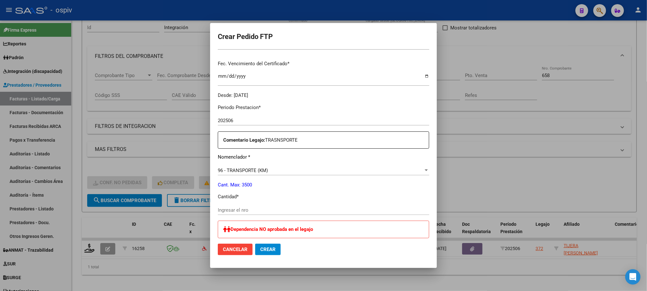
click at [328, 208] on input "Ingresar el nro" at bounding box center [323, 210] width 211 height 6
type input "352"
click at [255, 243] on button "Crear" at bounding box center [268, 248] width 26 height 11
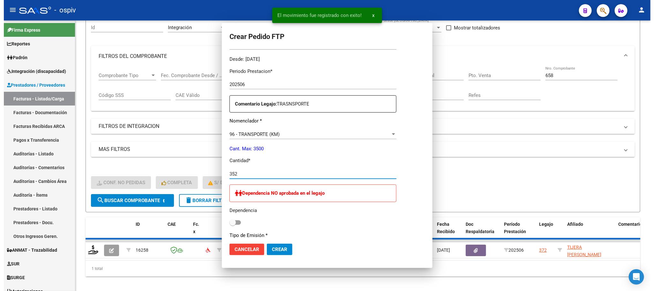
scroll to position [0, 0]
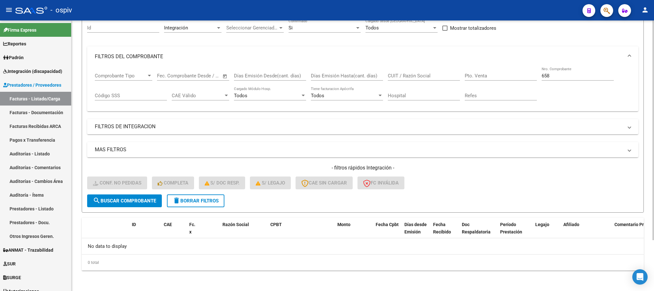
click at [571, 74] on input "658" at bounding box center [578, 76] width 72 height 6
type input "6"
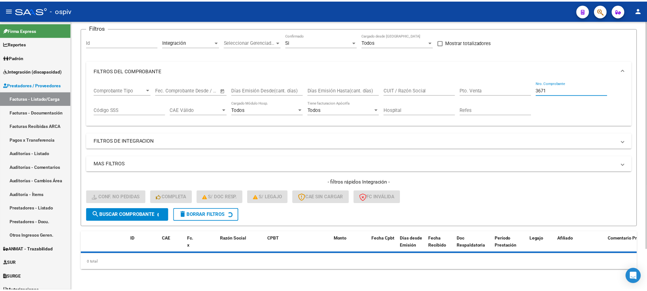
scroll to position [63, 0]
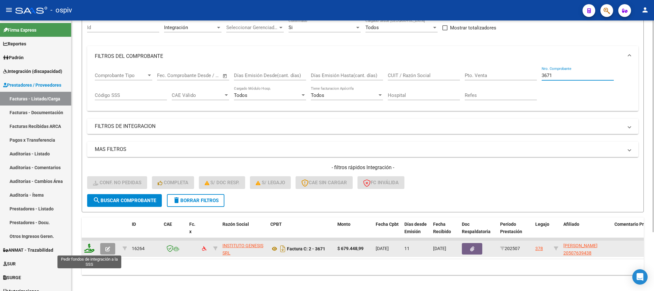
type input "3671"
click at [84, 247] on icon at bounding box center [89, 247] width 10 height 9
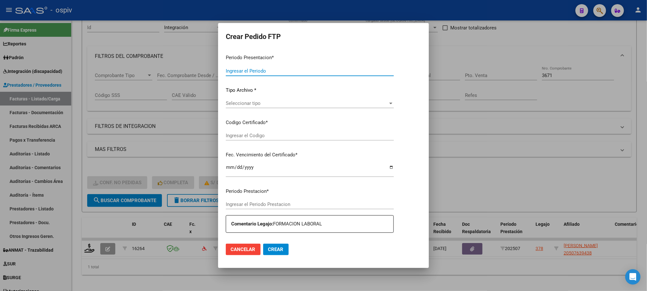
type input "202507"
type input "$ 679.448,99"
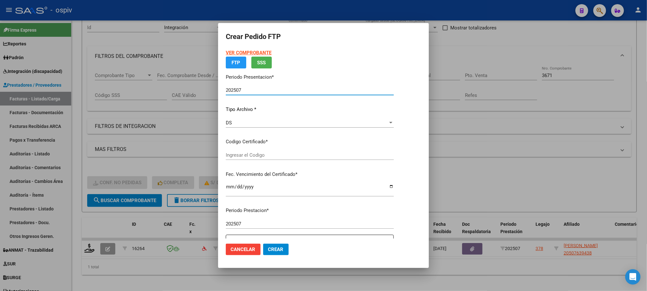
type input "ARG02000507639432018091220250912BSAS448"
type input "2025-09-12"
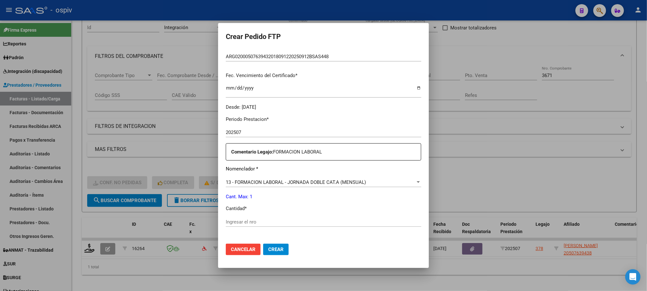
scroll to position [159, 0]
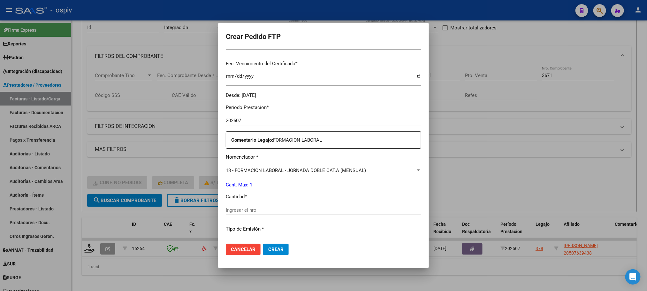
click at [278, 209] on input "Ingresar el nro" at bounding box center [323, 210] width 195 height 6
type input "1"
click at [263, 243] on button "Crear" at bounding box center [276, 248] width 26 height 11
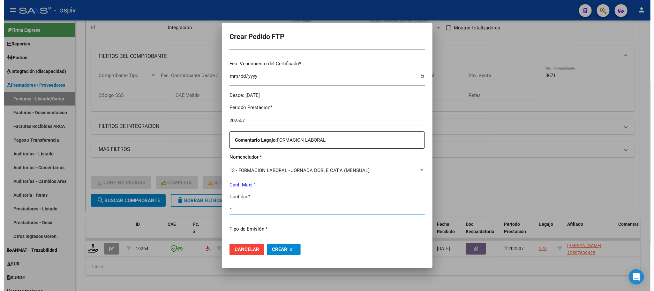
scroll to position [124, 0]
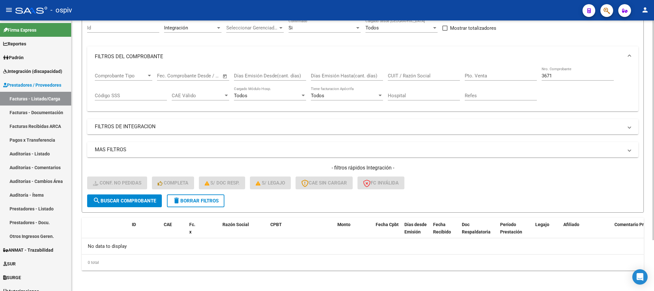
click at [563, 74] on input "3671" at bounding box center [578, 76] width 72 height 6
type input "3"
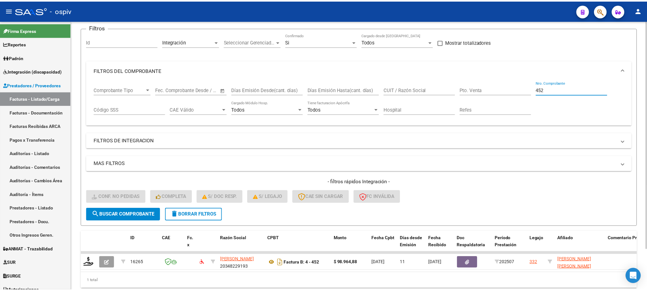
scroll to position [63, 0]
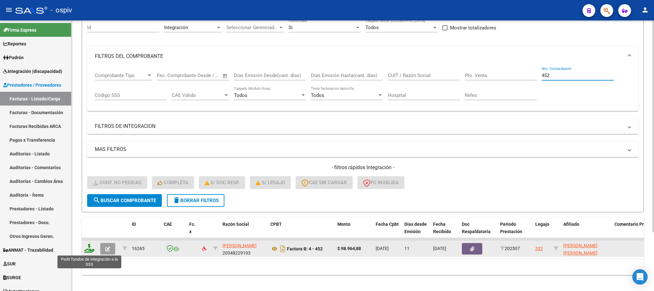
type input "452"
click at [88, 247] on icon at bounding box center [89, 247] width 10 height 9
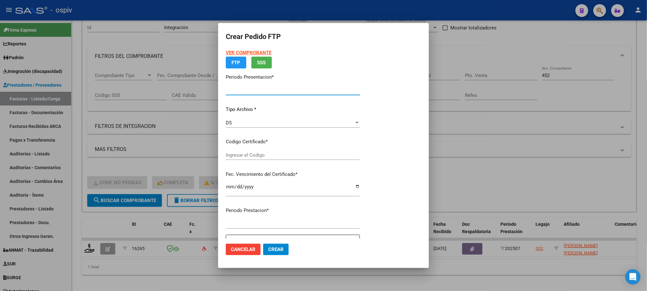
type input "202507"
type input "$ 98.964,88"
type input "ARG02000496052122022062320320623AND109"
type input "2032-06-23"
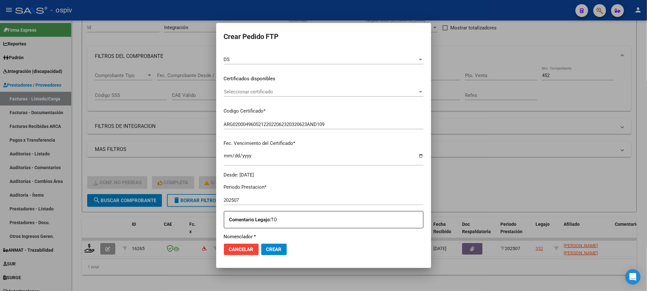
scroll to position [159, 0]
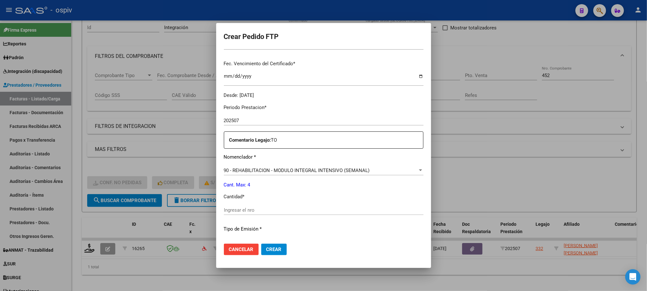
click at [286, 209] on input "Ingresar el nro" at bounding box center [324, 210] width 200 height 6
type input "4"
click at [261, 243] on button "Crear" at bounding box center [274, 248] width 26 height 11
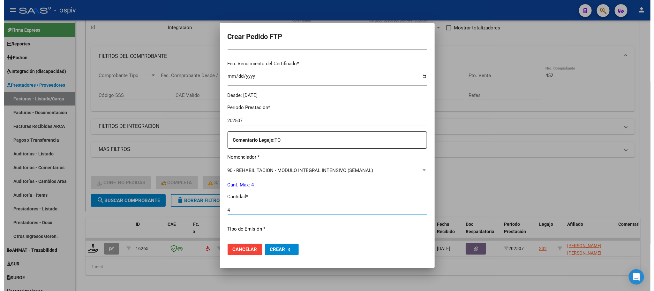
scroll to position [0, 0]
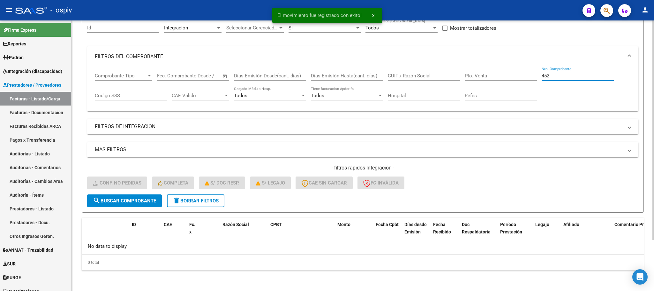
click at [577, 74] on input "452" at bounding box center [578, 76] width 72 height 6
type input "4"
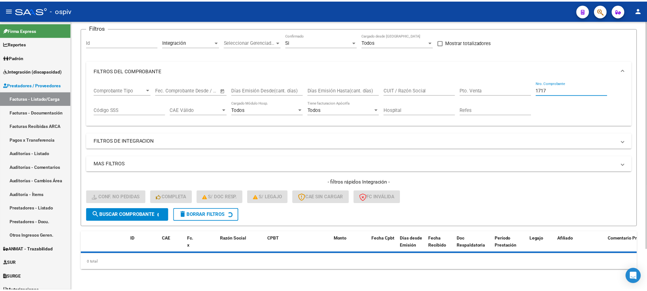
scroll to position [63, 0]
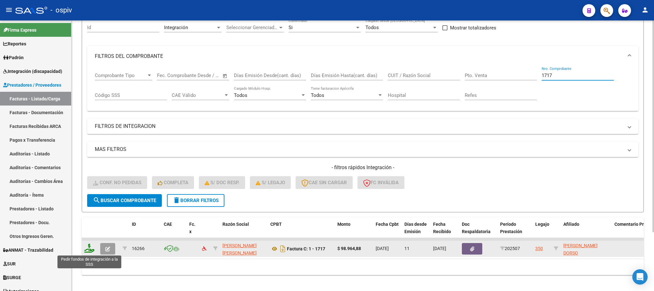
type input "1717"
click at [91, 247] on icon at bounding box center [89, 247] width 10 height 9
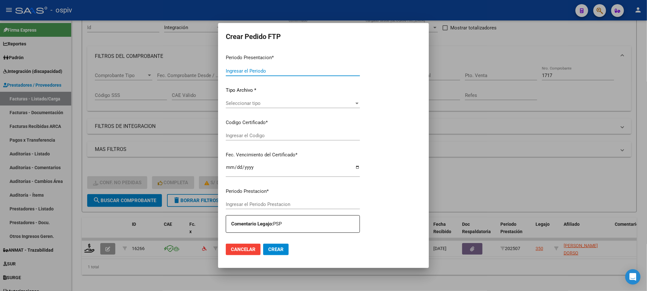
type input "202507"
type input "$ 98.964,88"
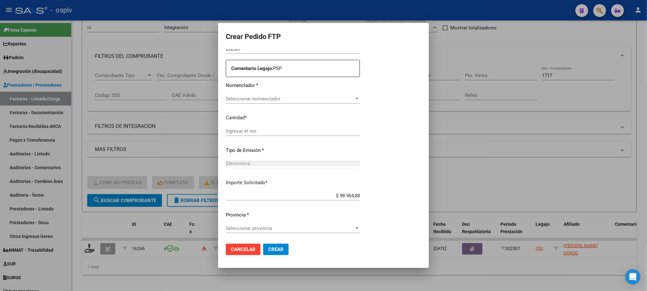
type input "ARG02000498232972024120320291203BUE315"
type input "2029-12-03"
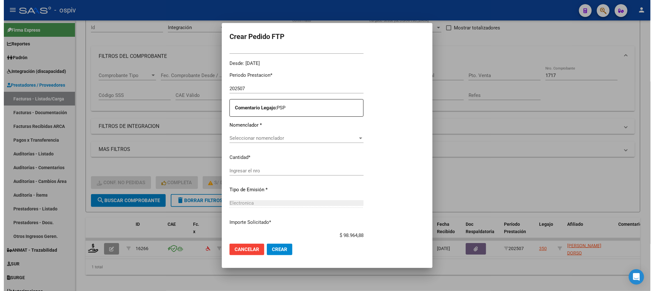
scroll to position [231, 0]
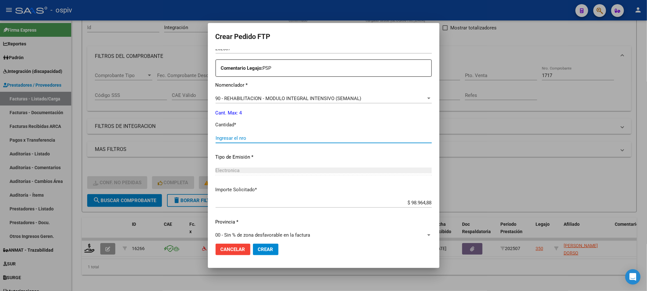
click at [279, 137] on input "Ingresar el nro" at bounding box center [324, 138] width 216 height 6
type input "4"
click at [253, 243] on button "Crear" at bounding box center [266, 248] width 26 height 11
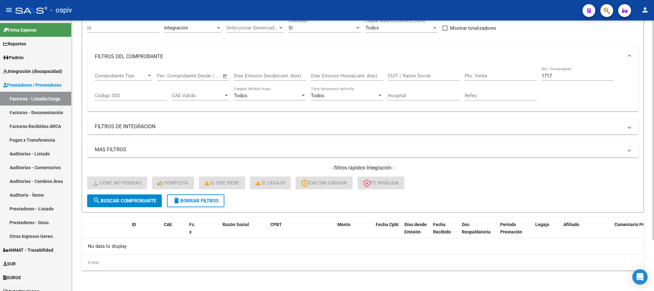
click at [139, 199] on span "search Buscar Comprobante" at bounding box center [124, 201] width 63 height 6
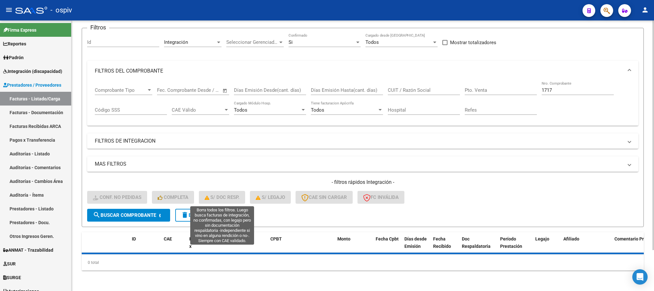
scroll to position [63, 0]
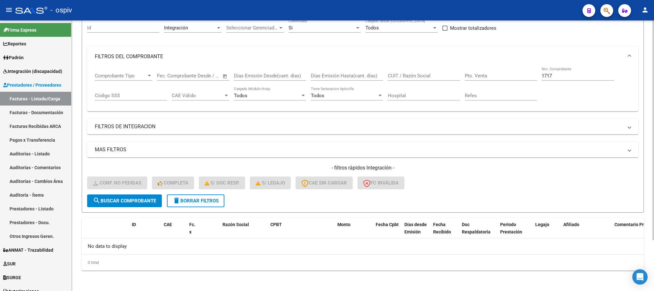
click at [560, 77] on input "1717" at bounding box center [578, 76] width 72 height 6
type input "1"
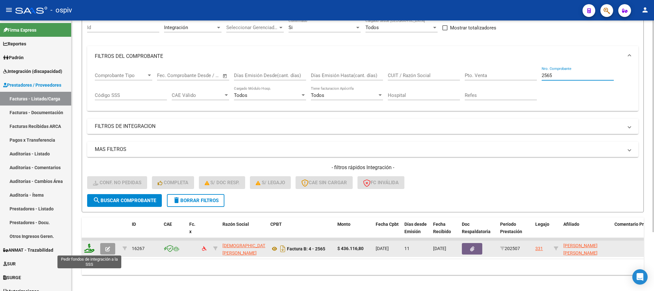
type input "2565"
click at [92, 247] on icon at bounding box center [89, 247] width 10 height 9
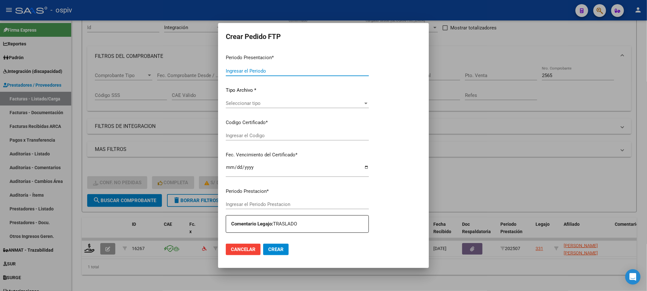
type input "202507"
type input "$ 436.116,80"
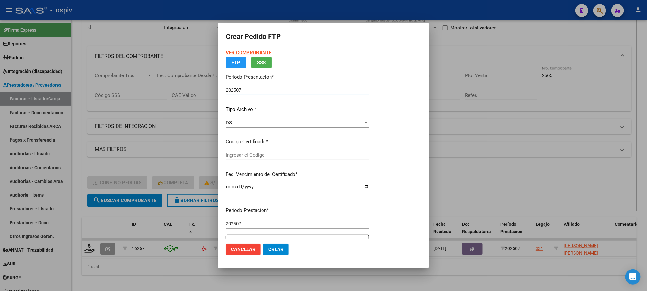
type input "ARG01000581258382023070320260703BS440"
type input "2026-07-03"
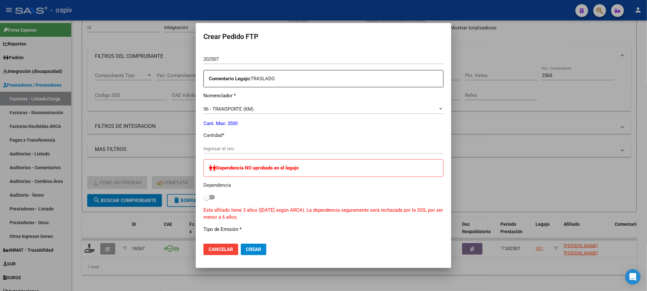
scroll to position [239, 0]
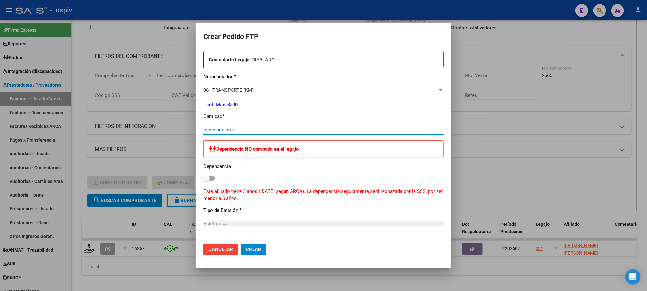
click at [240, 127] on input "Ingresar el nro" at bounding box center [323, 130] width 240 height 6
type input "805"
click at [241, 243] on button "Crear" at bounding box center [254, 248] width 26 height 11
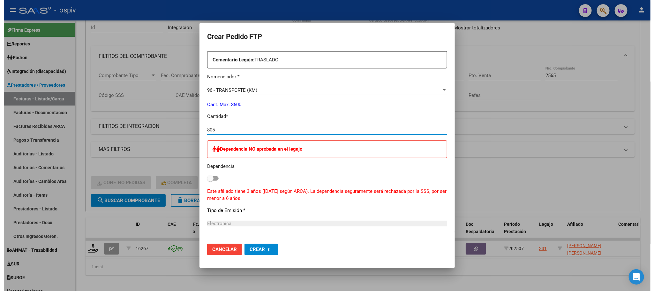
scroll to position [0, 0]
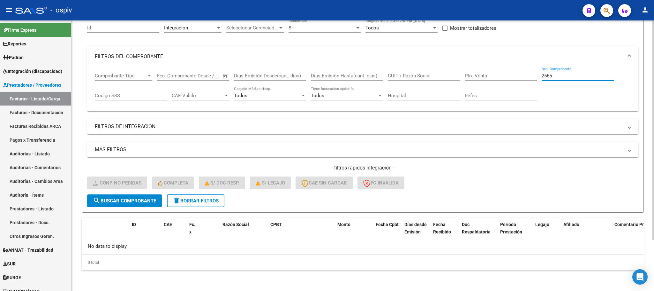
click at [566, 77] on input "2565" at bounding box center [578, 76] width 72 height 6
type input "2"
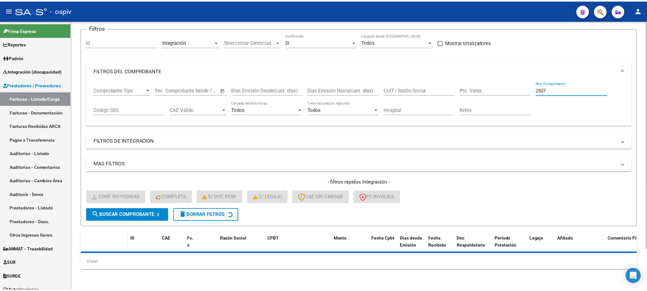
scroll to position [63, 0]
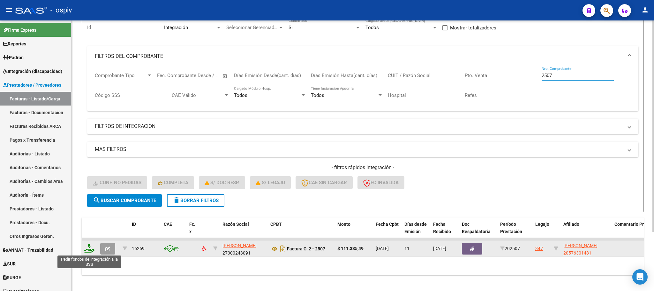
type input "2507"
click at [90, 248] on icon at bounding box center [89, 247] width 10 height 9
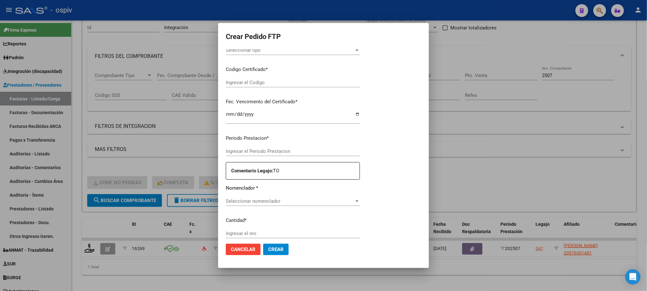
type input "202507"
type input "$ 111.335,49"
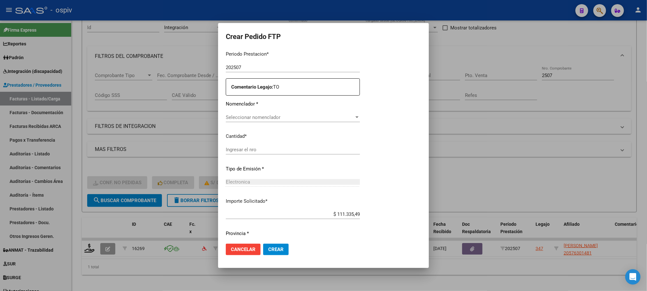
type input "ARG02000576301482023022320260223BSAS317"
type input "2026-02-23"
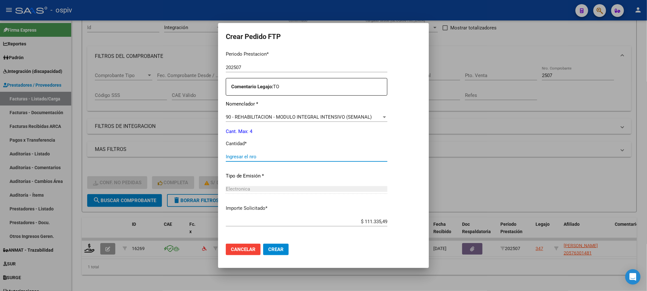
click at [291, 156] on input "Ingresar el nro" at bounding box center [307, 157] width 162 height 6
type input "4"
click at [263, 243] on button "Crear" at bounding box center [276, 248] width 26 height 11
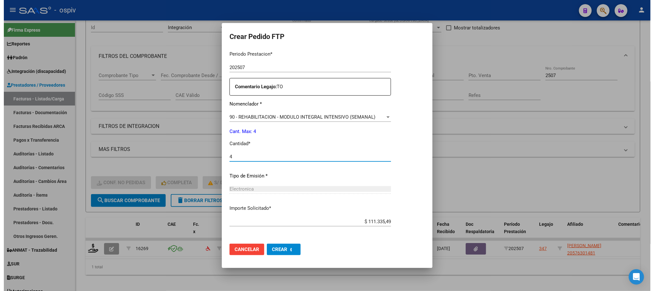
scroll to position [0, 0]
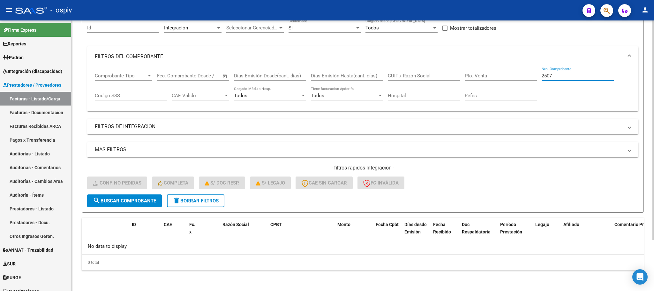
drag, startPoint x: 557, startPoint y: 75, endPoint x: 548, endPoint y: 79, distance: 9.7
click at [559, 75] on input "2507" at bounding box center [578, 76] width 72 height 6
type input "2"
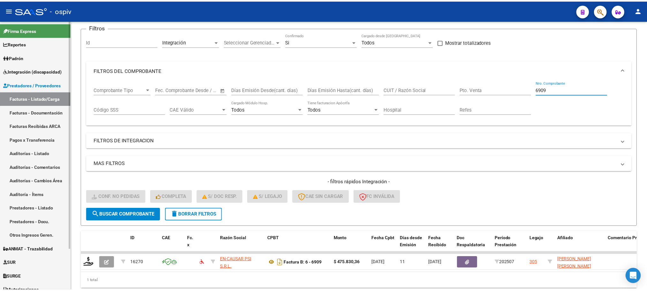
scroll to position [63, 0]
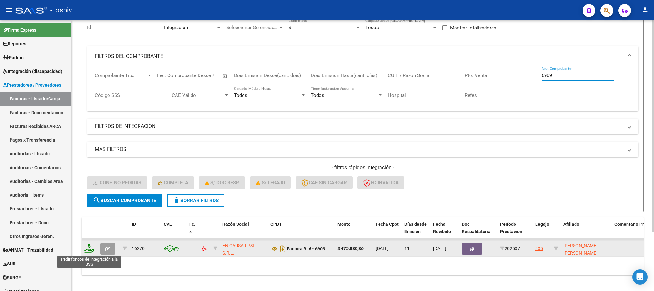
type input "6909"
click at [91, 250] on icon at bounding box center [89, 247] width 10 height 9
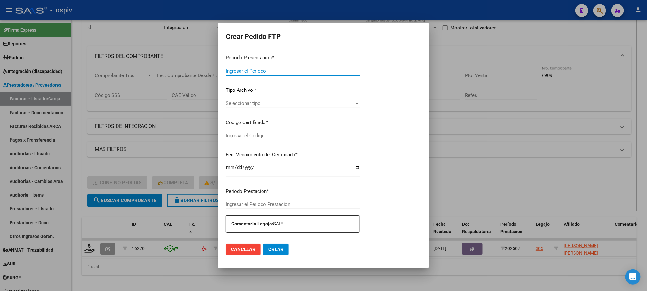
type input "202507"
type input "$ 475.830,36"
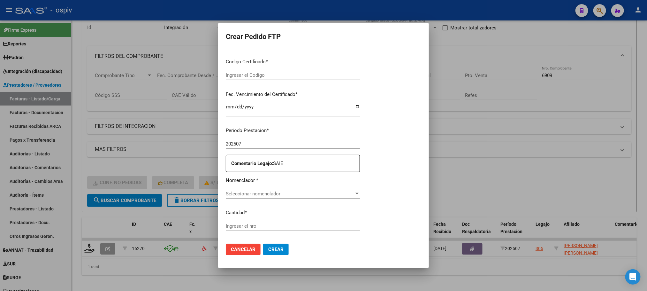
type input "ARG02000533288682020030420250305CBA536"
type input "2030-03-04"
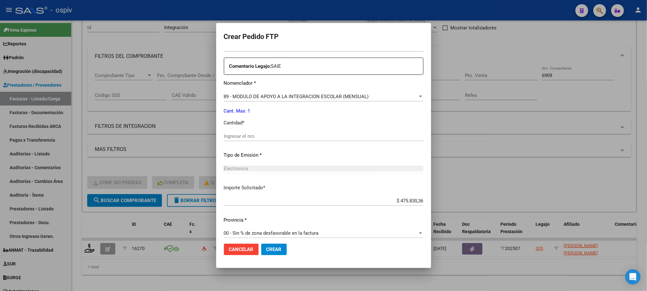
scroll to position [239, 0]
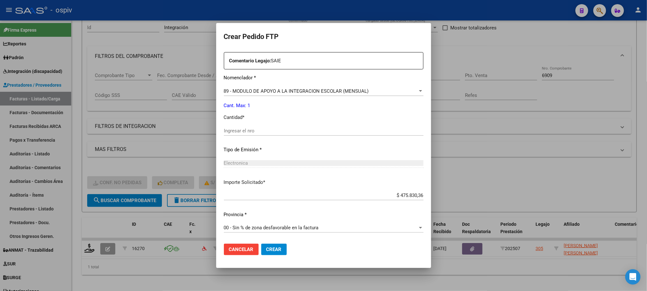
click at [281, 128] on input "Ingresar el nro" at bounding box center [324, 131] width 200 height 6
type input "1"
click at [261, 243] on button "Crear" at bounding box center [274, 248] width 26 height 11
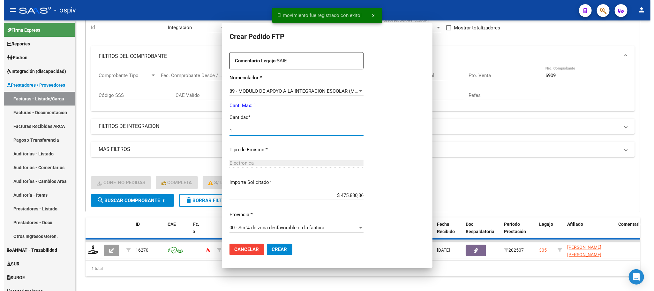
scroll to position [0, 0]
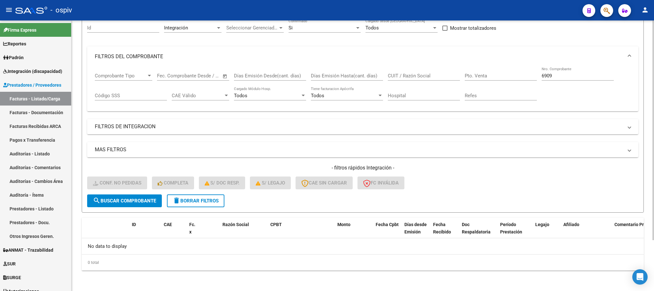
click at [560, 75] on input "6909" at bounding box center [578, 76] width 72 height 6
type input "6"
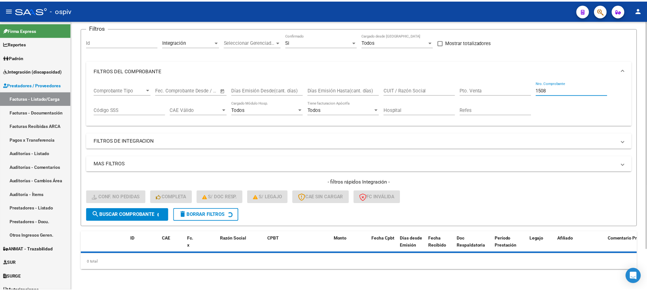
scroll to position [63, 0]
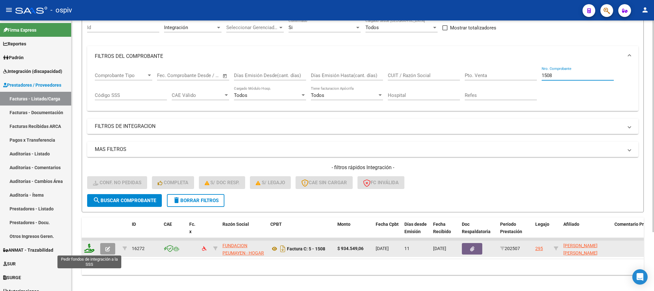
type input "1508"
click at [90, 247] on icon at bounding box center [89, 247] width 10 height 9
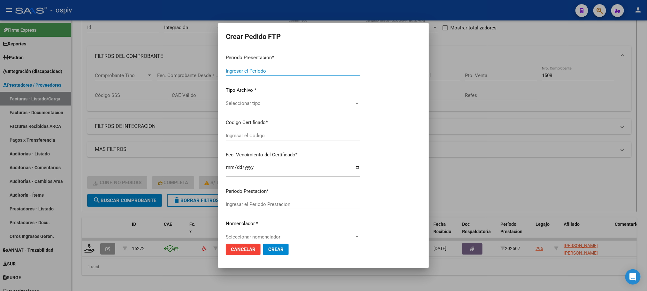
type input "202507"
type input "$ 934.549,06"
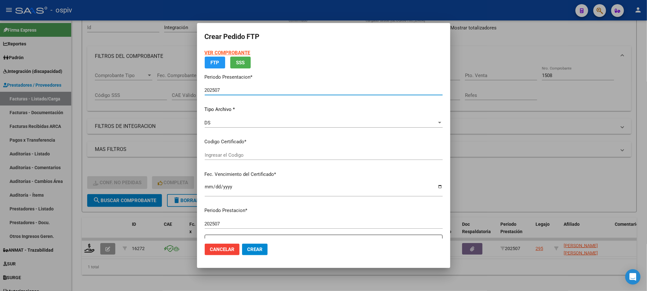
type input "ARG02000338412242024120320391203BUE439"
type input "2039-12-10"
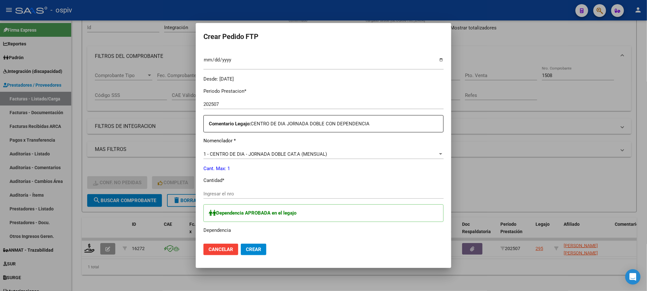
scroll to position [176, 0]
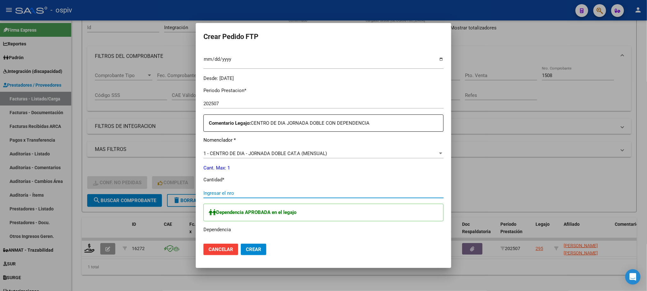
click at [272, 191] on input "Ingresar el nro" at bounding box center [323, 193] width 240 height 6
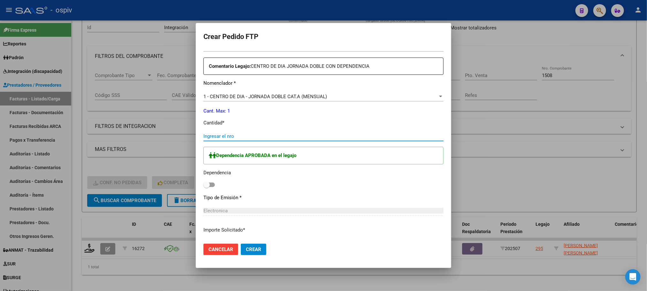
scroll to position [281, 0]
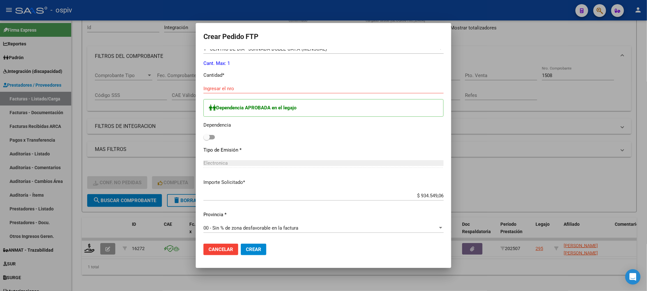
drag, startPoint x: 208, startPoint y: 136, endPoint x: 220, endPoint y: 137, distance: 11.8
click at [220, 137] on div "Dependencia APROBADA en el legajo Dependencia" at bounding box center [323, 120] width 240 height 42
click at [216, 91] on div "Ingresar el nro" at bounding box center [323, 89] width 240 height 10
click at [217, 89] on input "Ingresar el nro" at bounding box center [323, 89] width 240 height 6
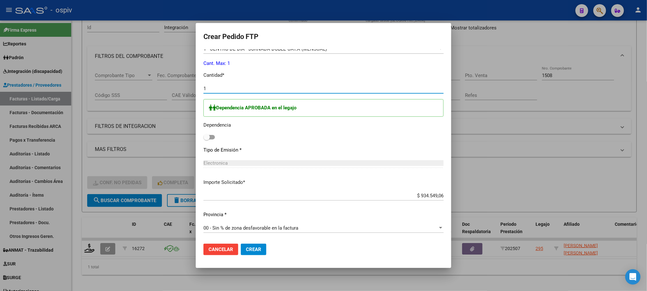
type input "1"
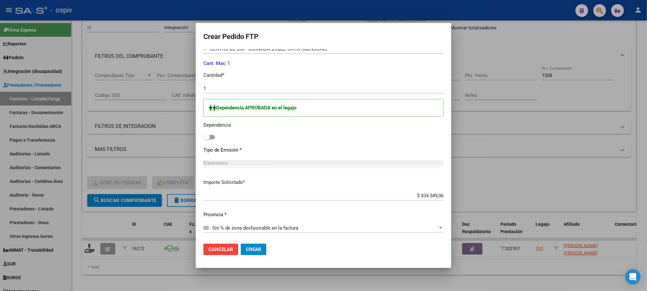
drag, startPoint x: 210, startPoint y: 136, endPoint x: 227, endPoint y: 133, distance: 17.5
click at [227, 133] on div "Dependencia APROBADA en el legajo Dependencia" at bounding box center [323, 120] width 240 height 42
click at [209, 138] on span at bounding box center [206, 137] width 6 height 6
click at [207, 139] on input "checkbox" at bounding box center [206, 139] width 0 height 0
checkbox input "true"
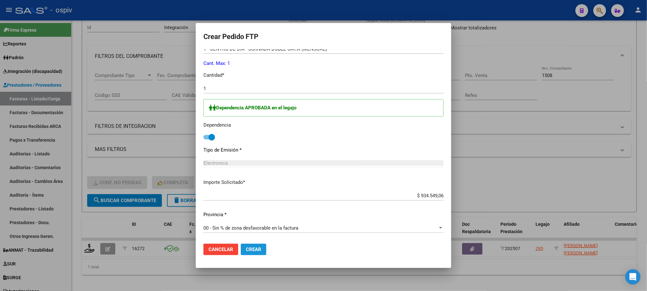
click at [255, 248] on span "Crear" at bounding box center [253, 249] width 15 height 6
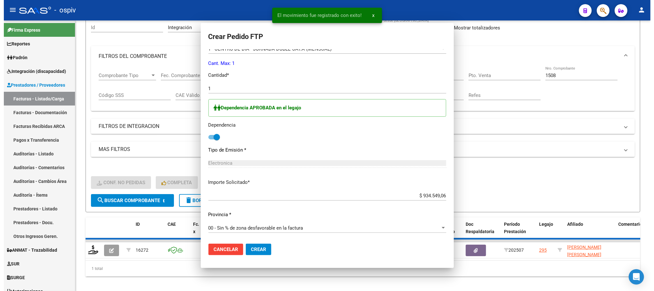
scroll to position [245, 0]
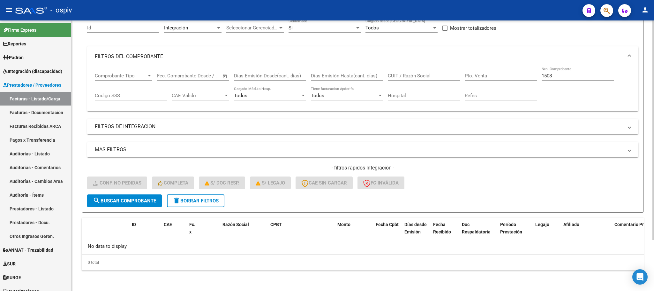
click at [559, 76] on input "1508" at bounding box center [578, 76] width 72 height 6
type input "1"
type input "1130"
click at [145, 199] on span "search Buscar Comprobante" at bounding box center [124, 201] width 63 height 6
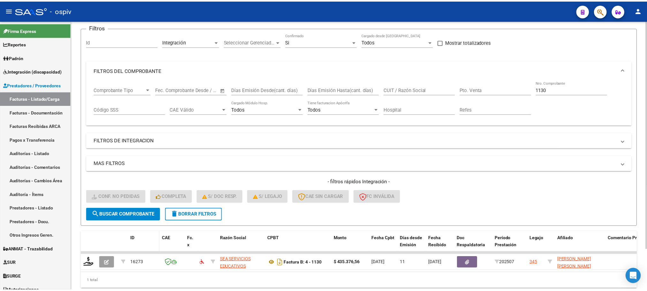
scroll to position [63, 0]
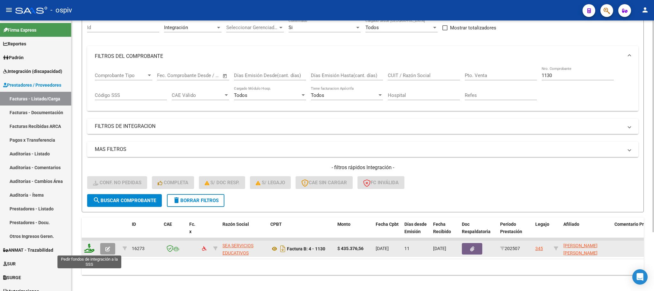
click at [90, 250] on icon at bounding box center [89, 247] width 10 height 9
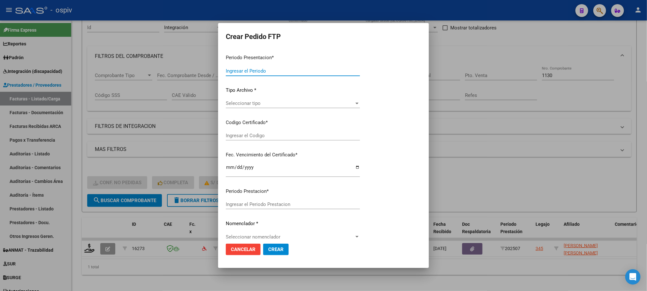
type input "202507"
type input "$ 435.376,56"
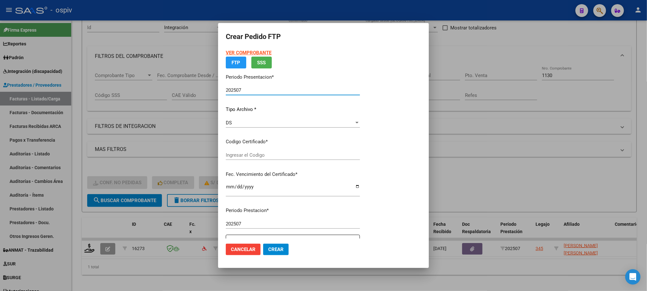
type input "ARG01000550661122022110220271102BS427"
type input "2027-11-02"
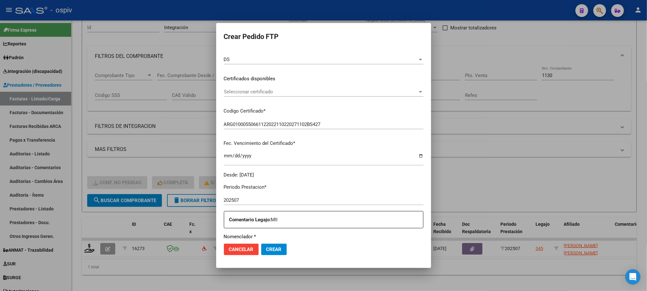
scroll to position [159, 0]
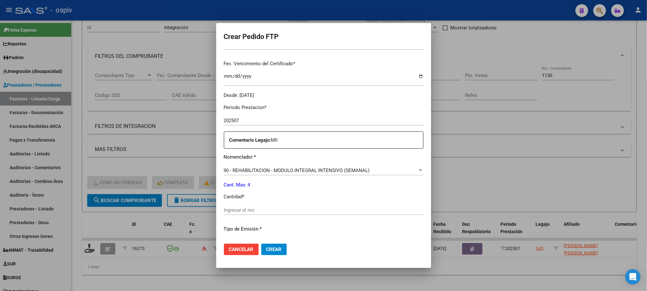
click at [287, 211] on input "Ingresar el nro" at bounding box center [324, 210] width 200 height 6
type input "4"
click at [261, 243] on button "Crear" at bounding box center [274, 248] width 26 height 11
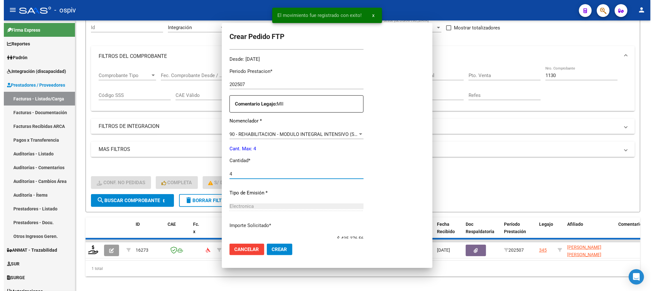
scroll to position [0, 0]
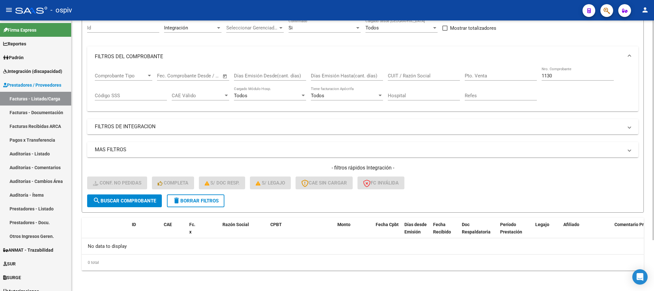
click at [560, 74] on input "1130" at bounding box center [578, 76] width 72 height 6
type input "1"
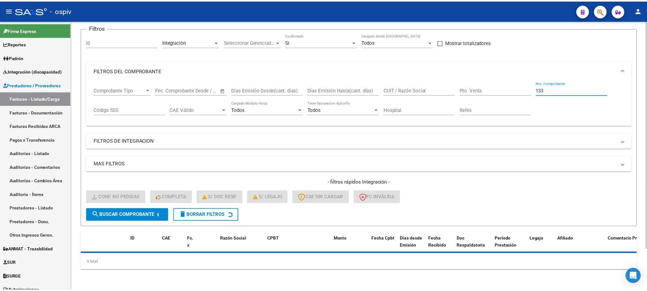
scroll to position [63, 0]
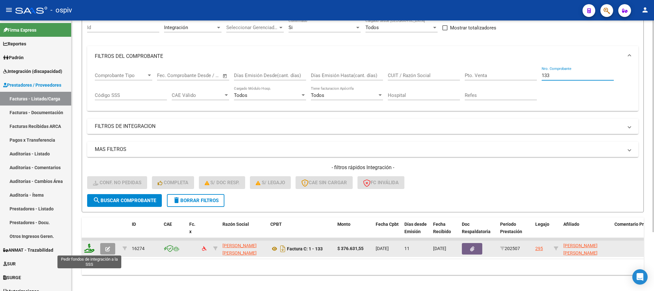
type input "133"
click at [89, 248] on icon at bounding box center [89, 247] width 10 height 9
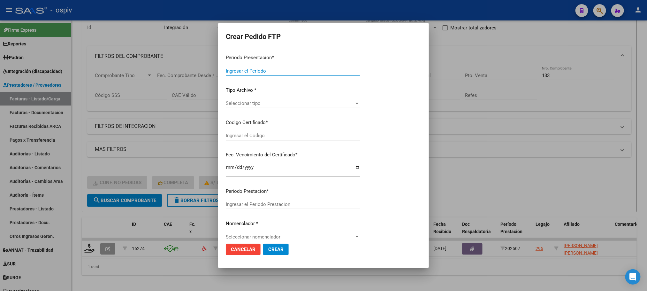
type input "202507"
type input "$ 376.631,55"
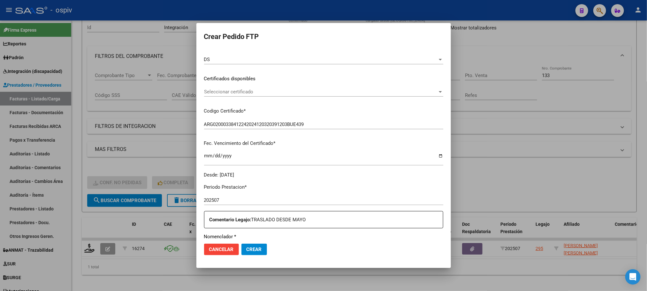
scroll to position [239, 0]
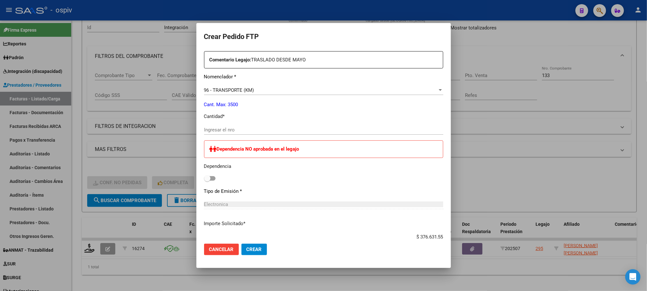
click at [268, 131] on input "Ingresar el nro" at bounding box center [323, 130] width 239 height 6
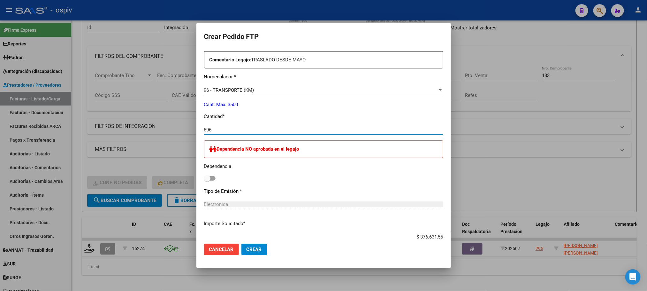
click at [241, 243] on button "Crear" at bounding box center [254, 248] width 26 height 11
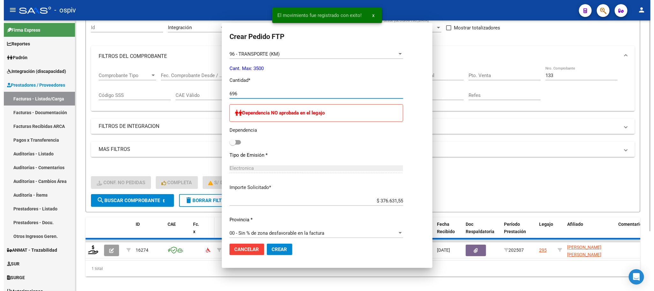
scroll to position [0, 0]
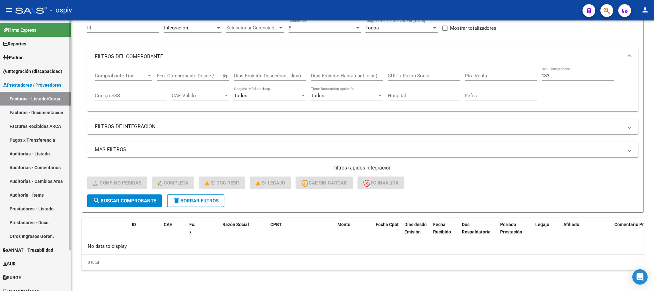
click at [30, 73] on span "Integración (discapacidad)" at bounding box center [32, 71] width 59 height 7
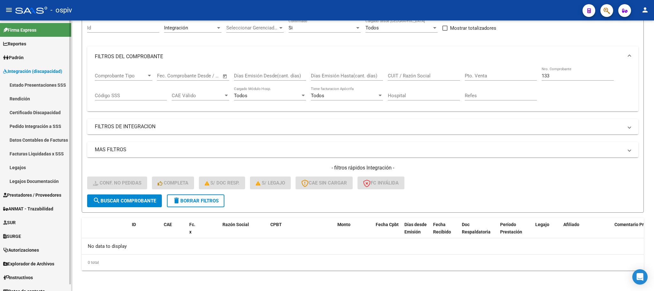
click at [27, 166] on link "Legajos" at bounding box center [35, 167] width 71 height 14
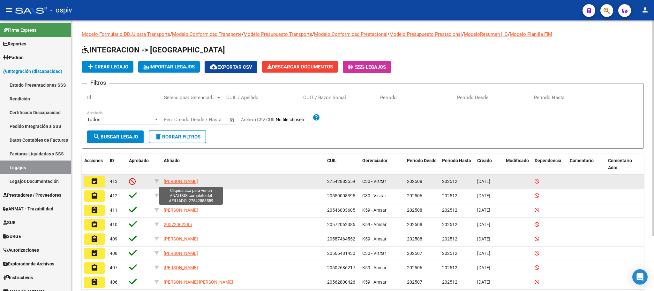
click at [181, 181] on span "BALICH MARTINA CANELA" at bounding box center [181, 181] width 34 height 5
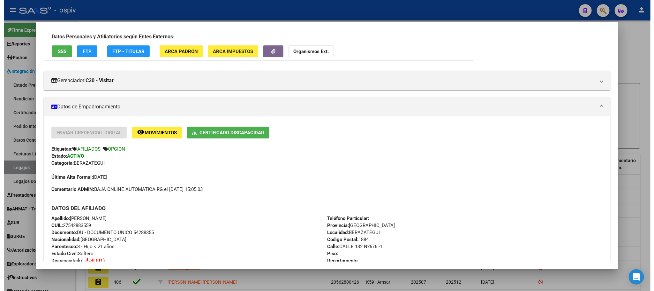
scroll to position [29, 0]
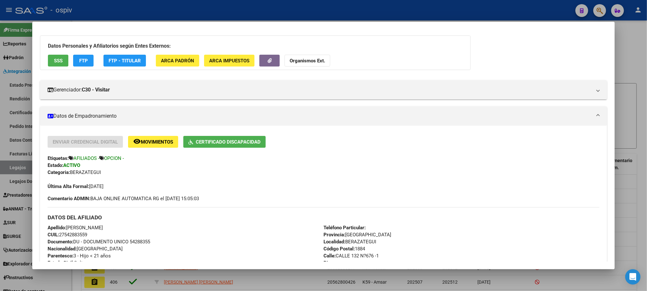
click at [273, 3] on div at bounding box center [323, 145] width 647 height 291
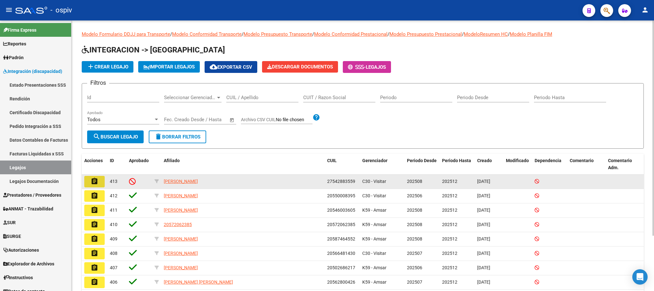
click at [97, 182] on mat-icon "assignment" at bounding box center [95, 181] width 8 height 8
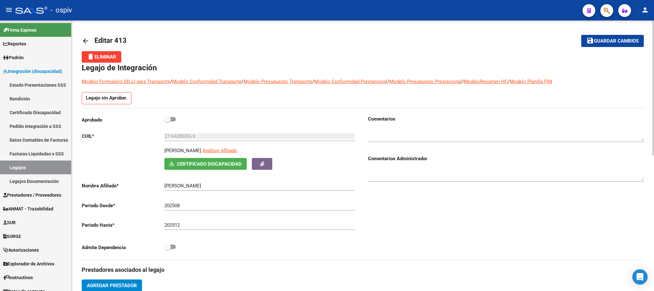
click at [171, 119] on span at bounding box center [167, 119] width 6 height 6
click at [168, 121] on input "checkbox" at bounding box center [167, 121] width 0 height 0
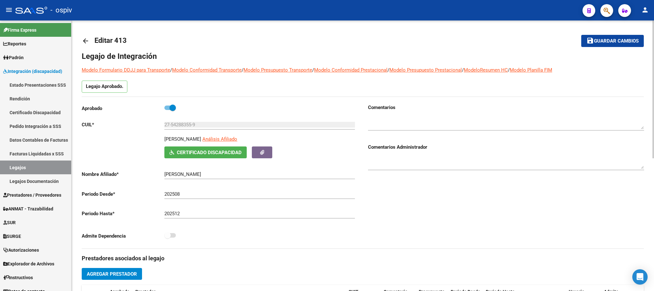
click at [618, 42] on span "Guardar cambios" at bounding box center [616, 41] width 45 height 6
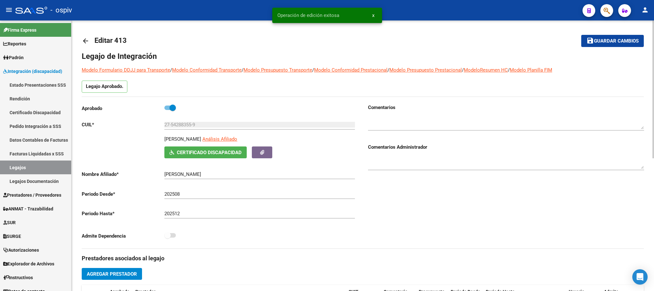
scroll to position [80, 0]
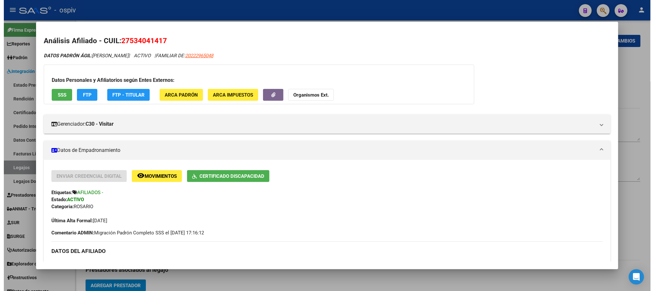
scroll to position [159, 0]
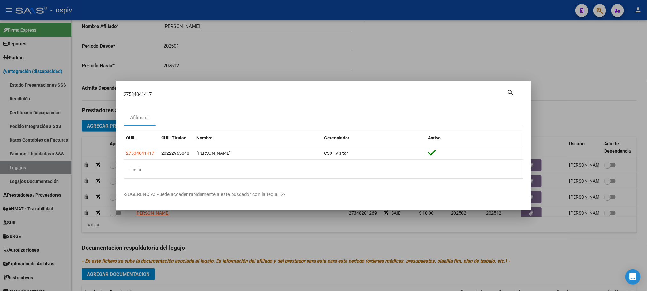
click at [272, 8] on div at bounding box center [323, 145] width 647 height 291
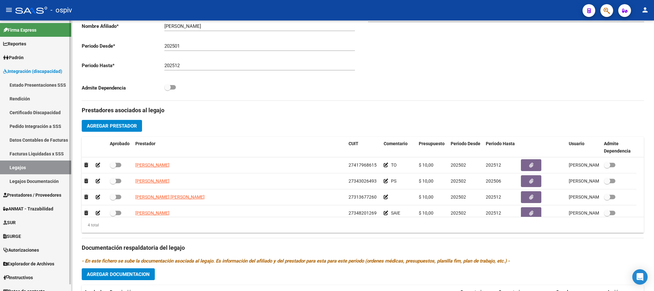
click at [23, 127] on link "Pedido Integración a SSS" at bounding box center [35, 126] width 71 height 14
